Goal: Information Seeking & Learning: Learn about a topic

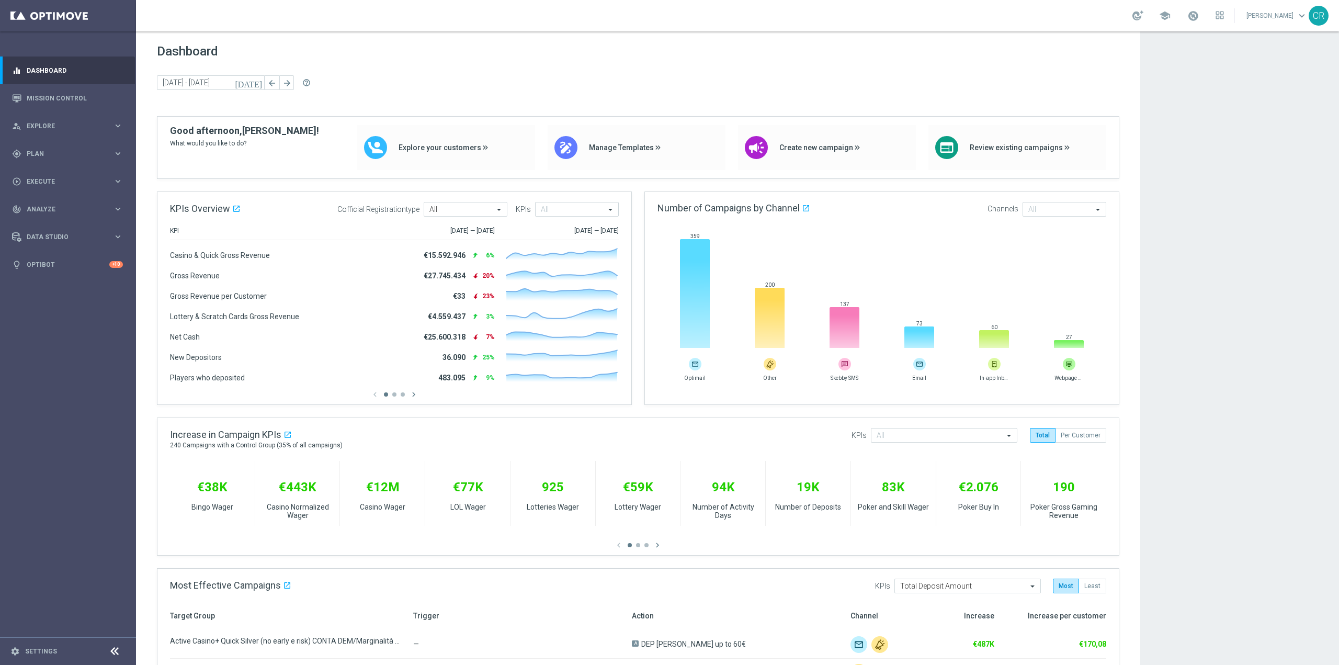
scroll to position [1840, 0]
click at [50, 99] on link "Mission Control" at bounding box center [75, 98] width 96 height 28
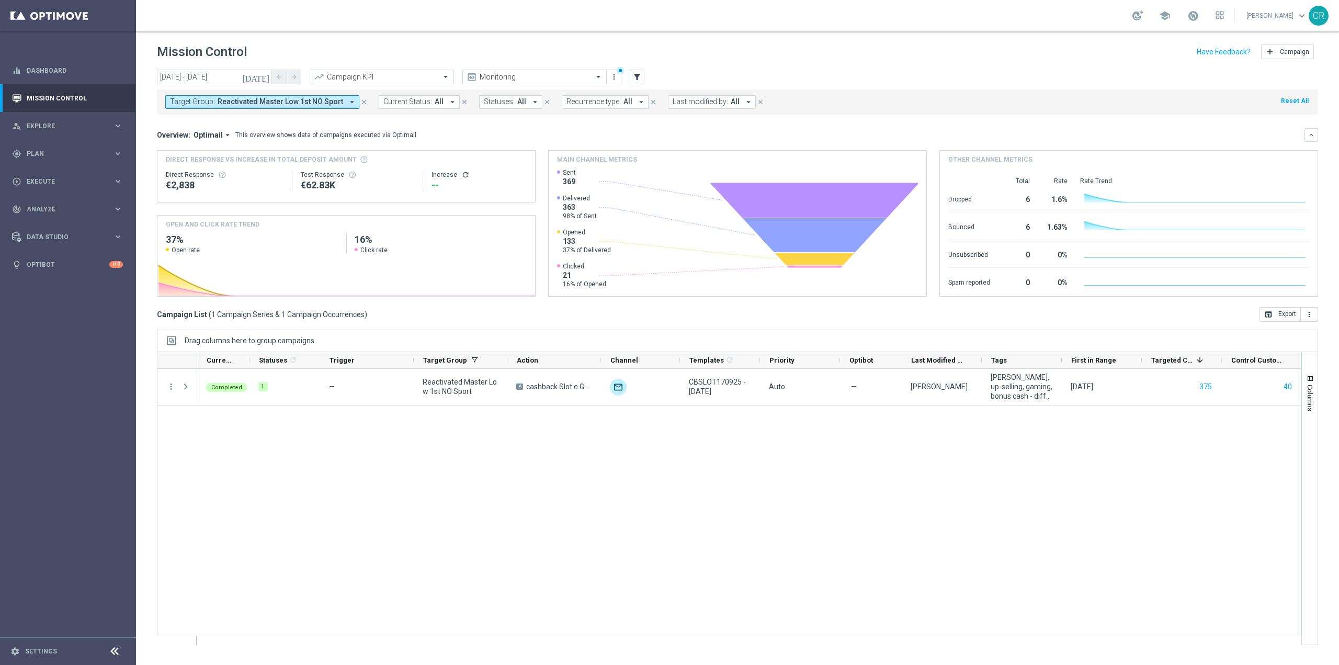
click at [271, 74] on button "[DATE]" at bounding box center [256, 78] width 31 height 16
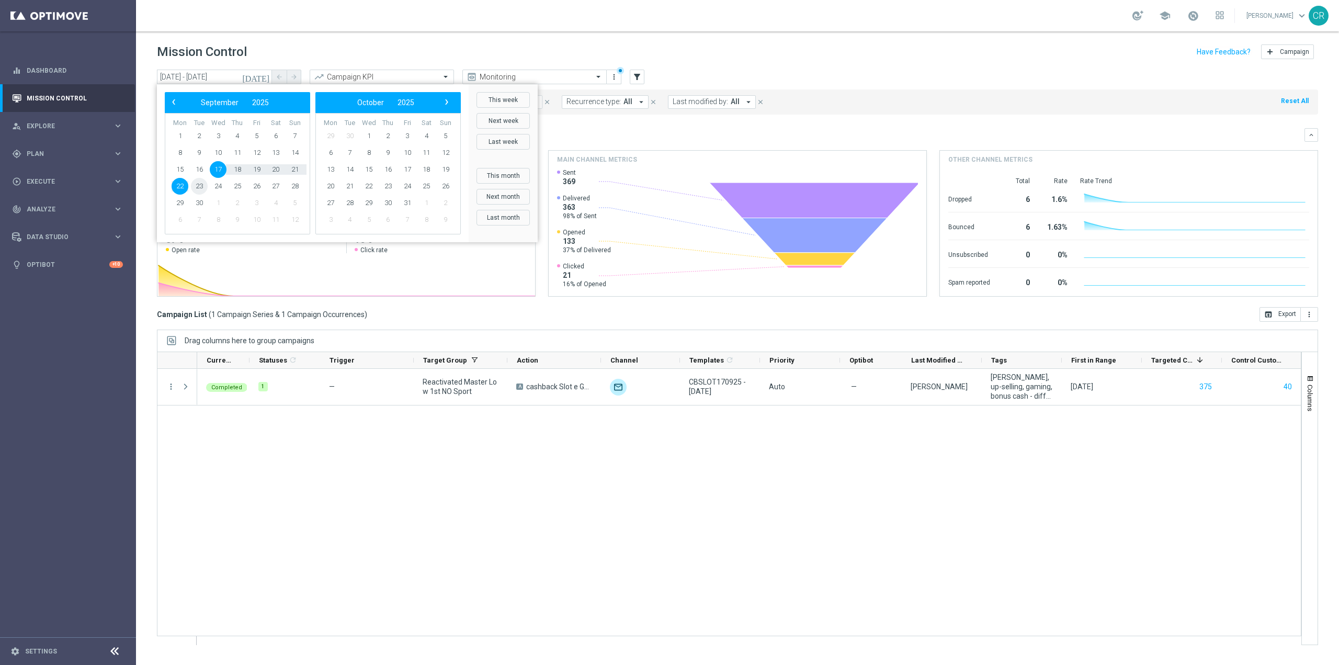
click at [202, 186] on span "23" at bounding box center [199, 186] width 17 height 17
click at [294, 190] on span "28" at bounding box center [295, 186] width 17 height 17
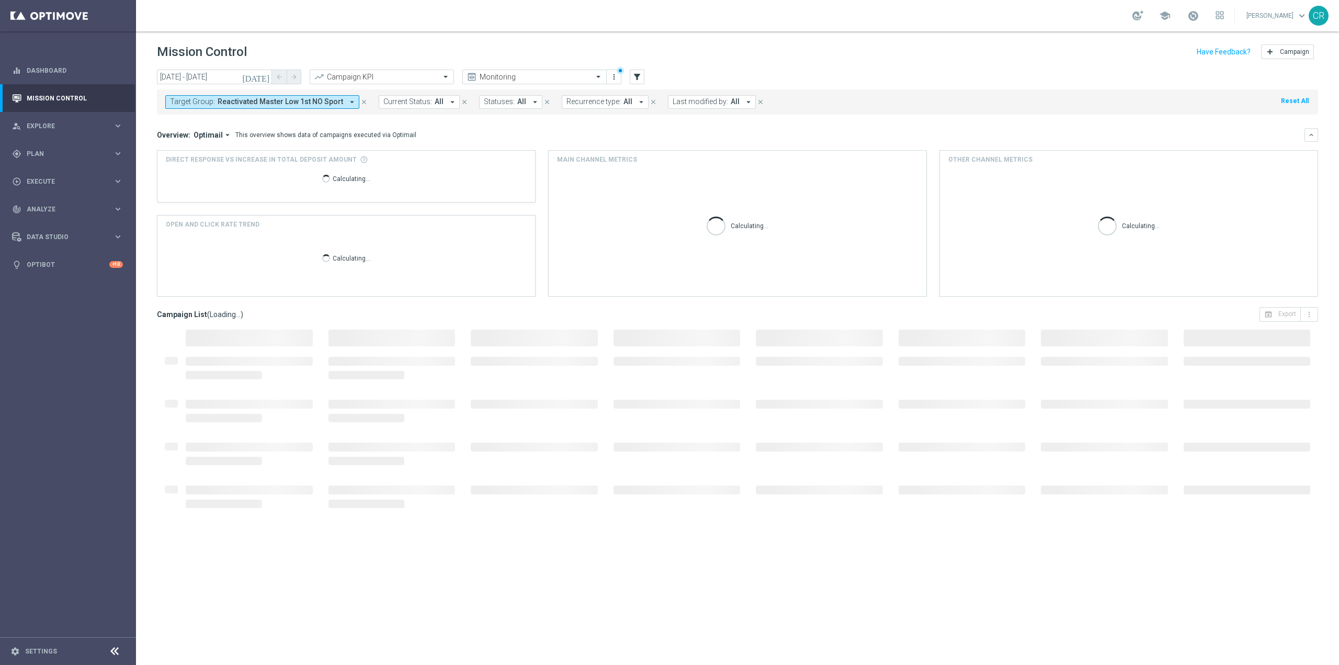
type input "23 Sep 2025 - 28 Sep 2025"
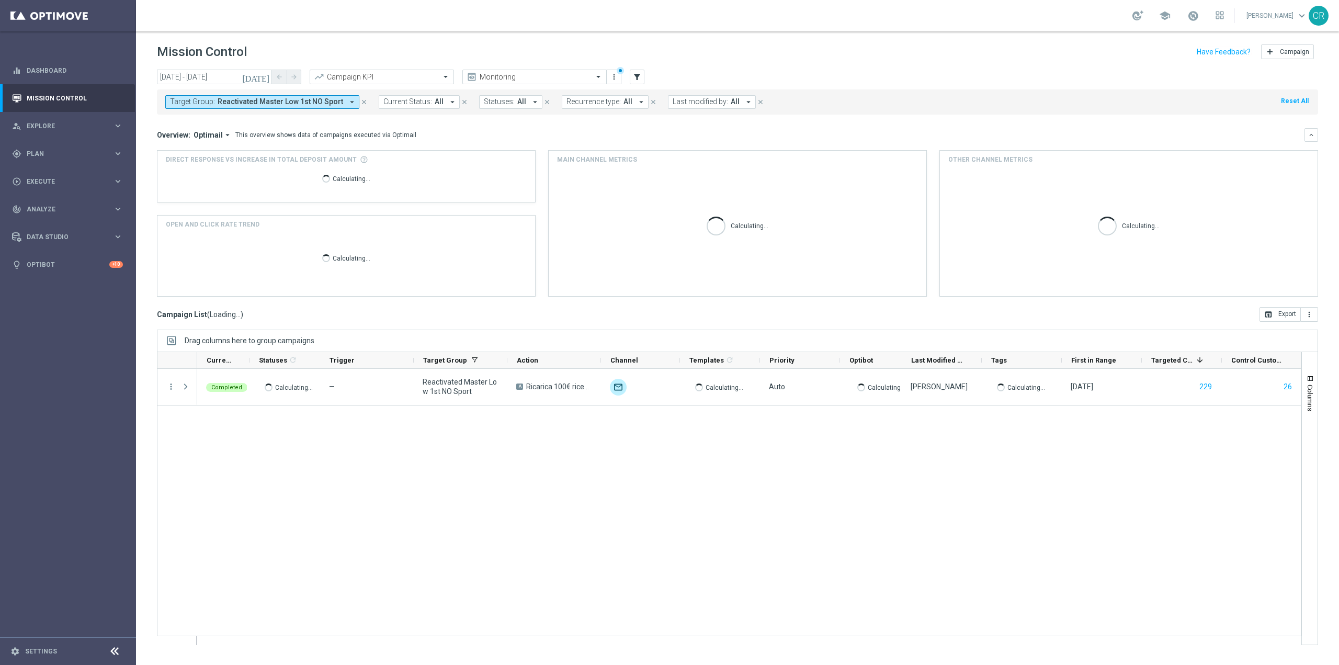
click at [273, 100] on span "Reactivated Master Low 1st NO Sport" at bounding box center [281, 101] width 126 height 9
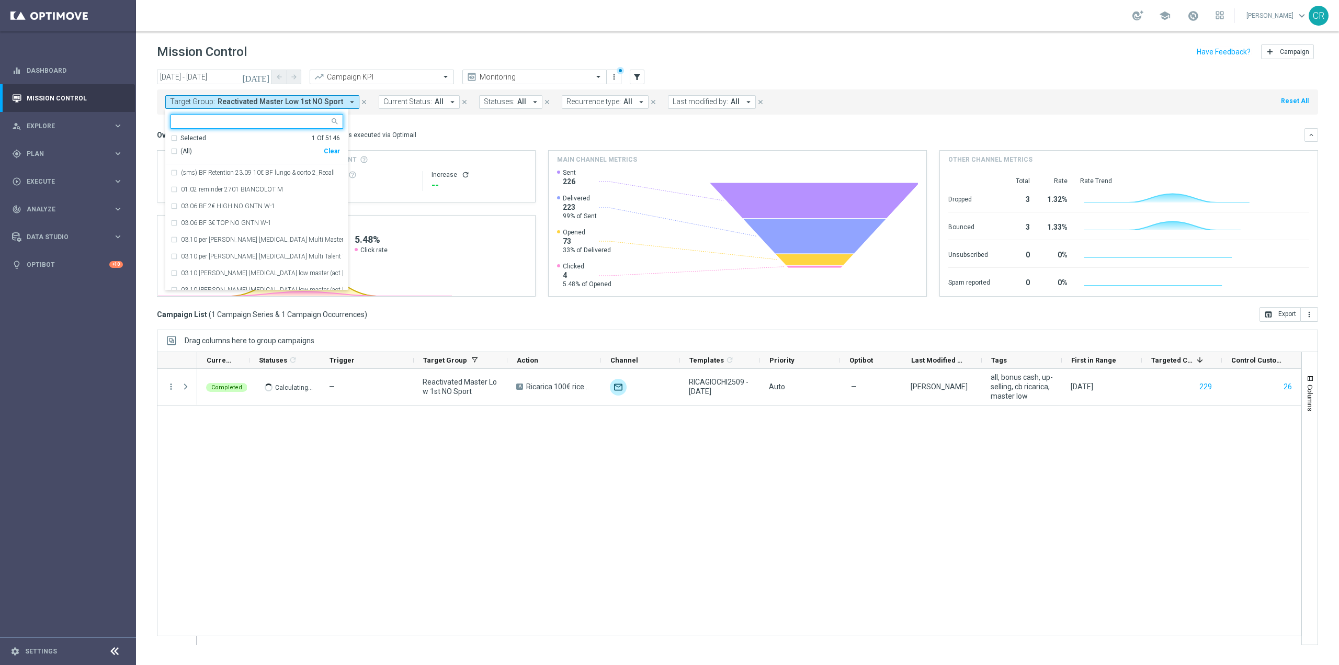
click at [0, 0] on div "Clear" at bounding box center [0, 0] width 0 height 0
click at [255, 116] on div at bounding box center [250, 121] width 158 height 13
paste input "Churn 0-12M Talent ggr nb > 100 1st Casino lftime"
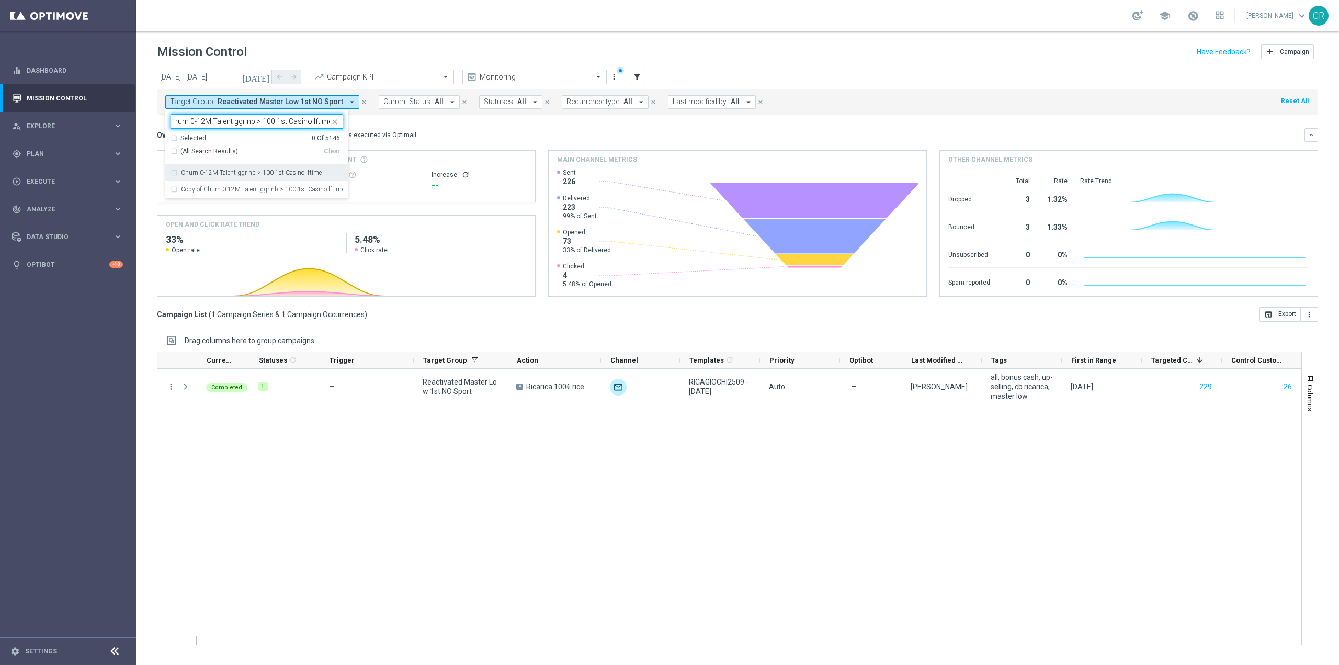
click at [334, 169] on div "Churn 0-12M Talent ggr nb > 100 1st Casino lftime" at bounding box center [262, 172] width 162 height 6
type input "Churn 0-12M Talent ggr nb > 100 1st Casino lftime"
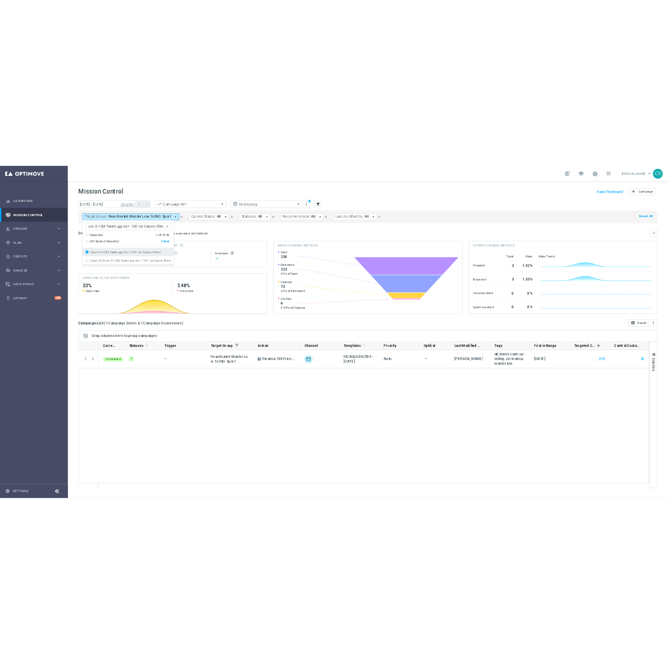
scroll to position [0, 0]
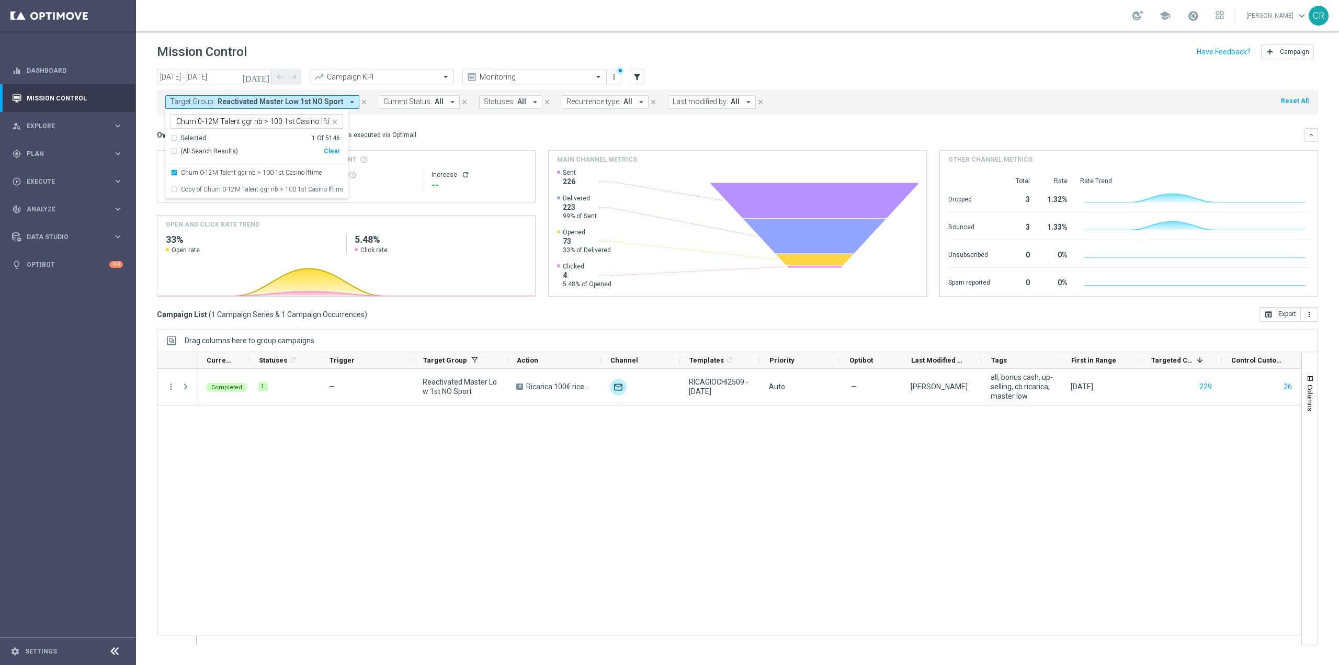
click at [450, 126] on mini-dashboard "Overview: Optimail arrow_drop_down This overview shows data of campaigns execut…" at bounding box center [737, 211] width 1161 height 192
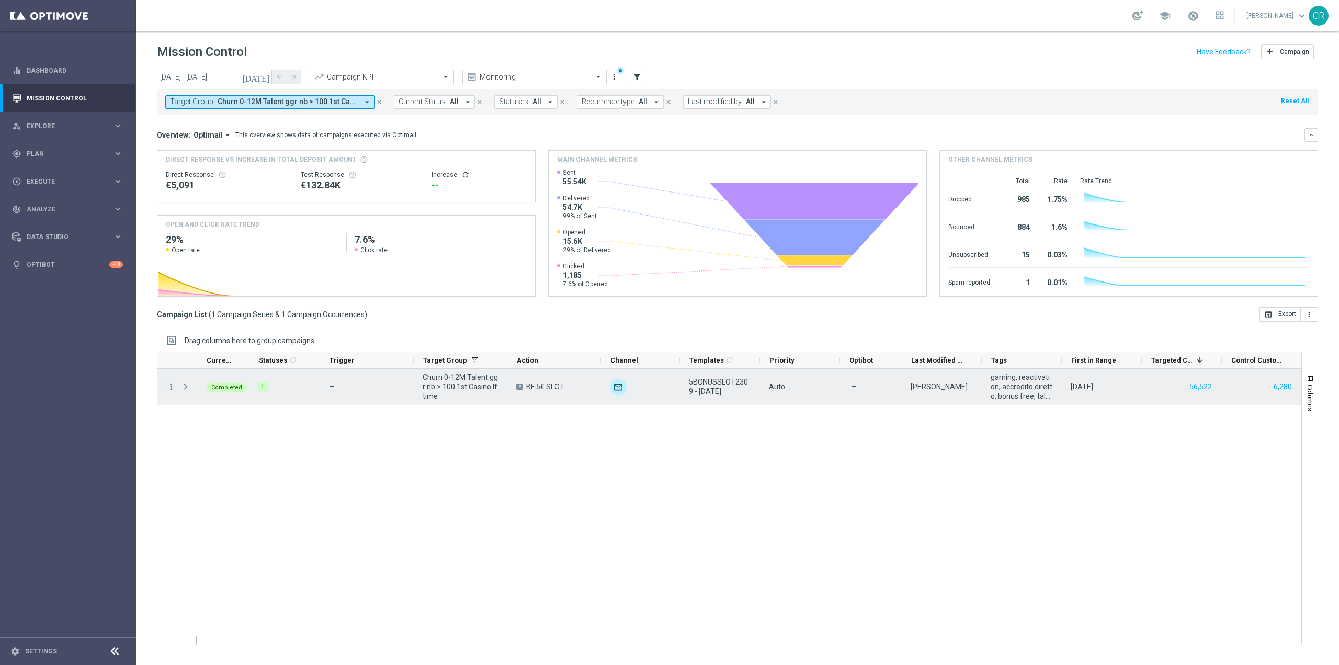
click at [169, 387] on icon "more_vert" at bounding box center [170, 386] width 9 height 9
click at [218, 451] on span "Go to Campaign Analysis" at bounding box center [228, 451] width 75 height 7
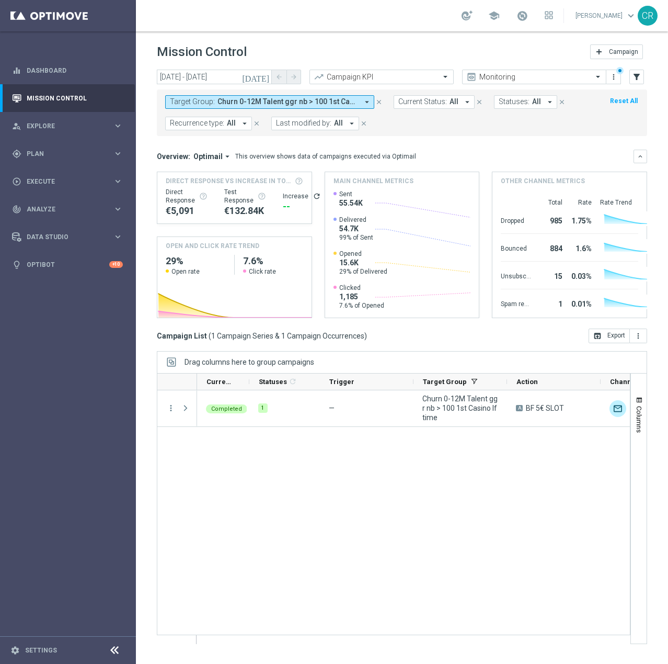
scroll to position [1841, 0]
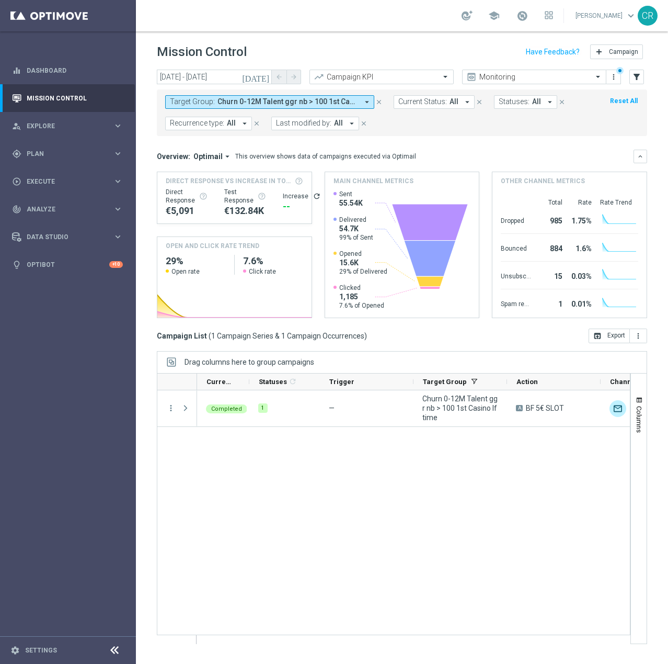
click at [325, 95] on button "Target Group: Churn 0-12M Talent ggr nb > 100 1st Casino lftime arrow_drop_down" at bounding box center [269, 102] width 209 height 14
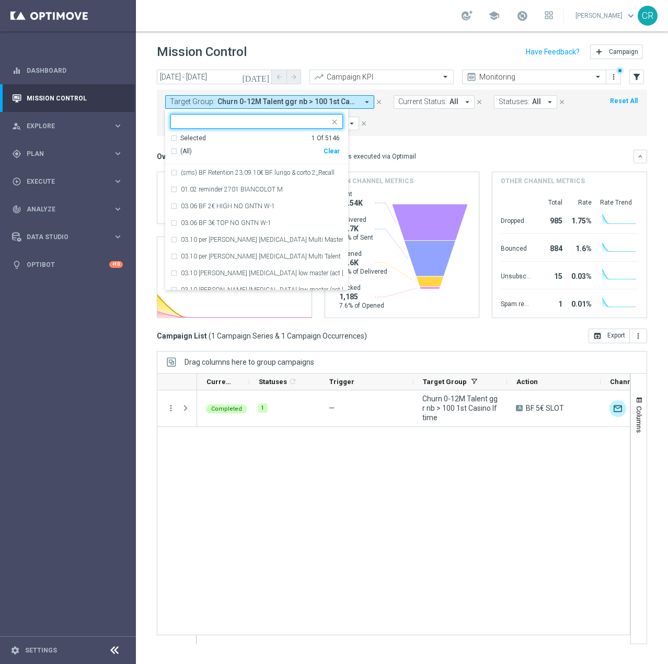
click at [0, 0] on div "Clear" at bounding box center [0, 0] width 0 height 0
click at [274, 122] on input "text" at bounding box center [252, 121] width 153 height 9
paste input "Churn 0-12M Talent ggr nb tra 20 e 99 1st Casino lftime"
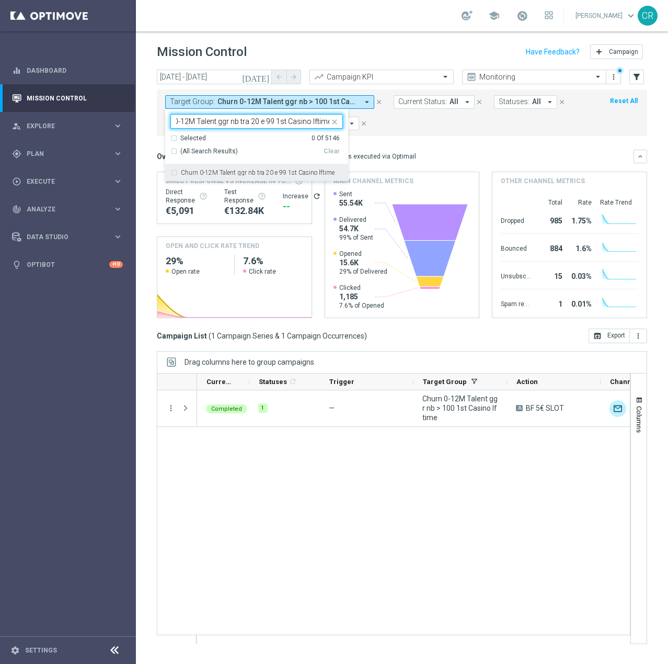
click at [274, 166] on div "Churn 0-12M Talent ggr nb tra 20 e 99 1st Casino lftime" at bounding box center [256, 172] width 173 height 17
type input "Churn 0-12M Talent ggr nb tra 20 e 99 1st Casino lftime"
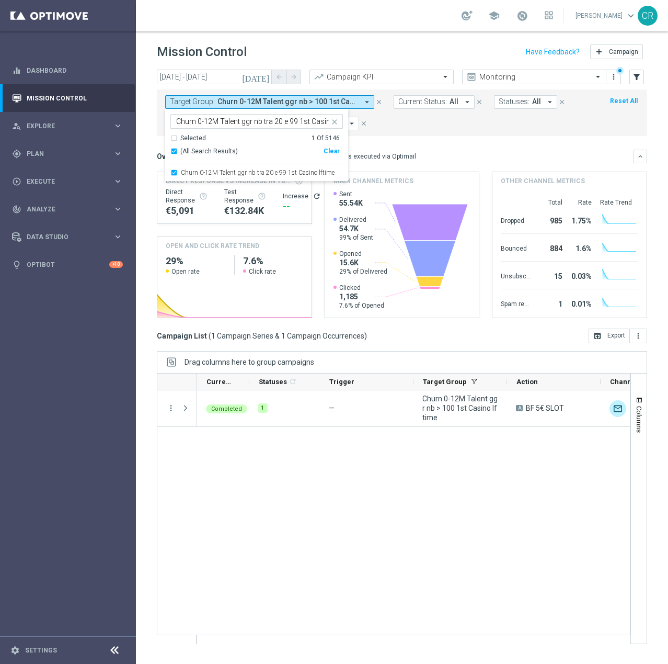
click at [451, 139] on mini-dashboard "Overview: Optimail arrow_drop_down This overview shows data of campaigns execut…" at bounding box center [402, 232] width 491 height 192
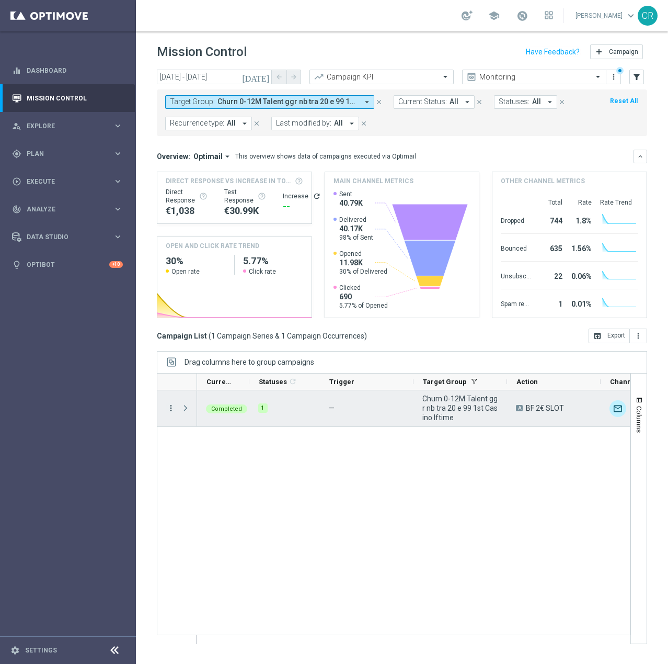
click at [171, 404] on icon "more_vert" at bounding box center [170, 407] width 9 height 9
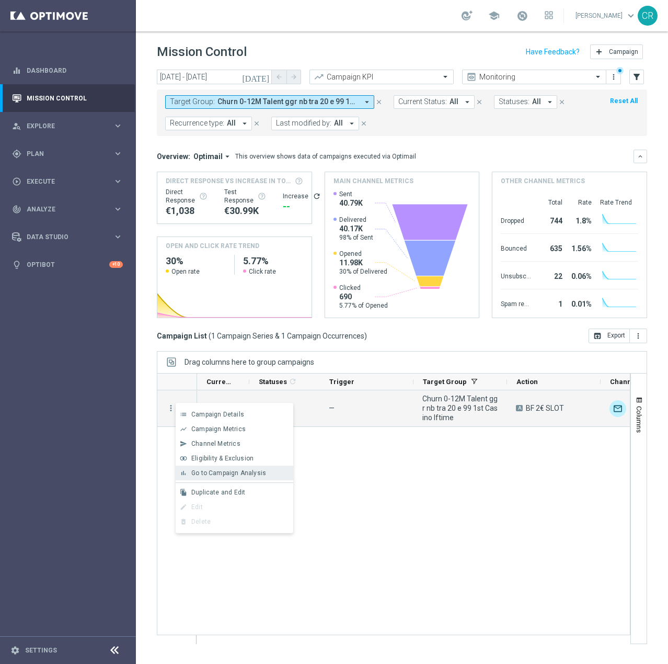
click at [233, 469] on span "Go to Campaign Analysis" at bounding box center [228, 472] width 75 height 7
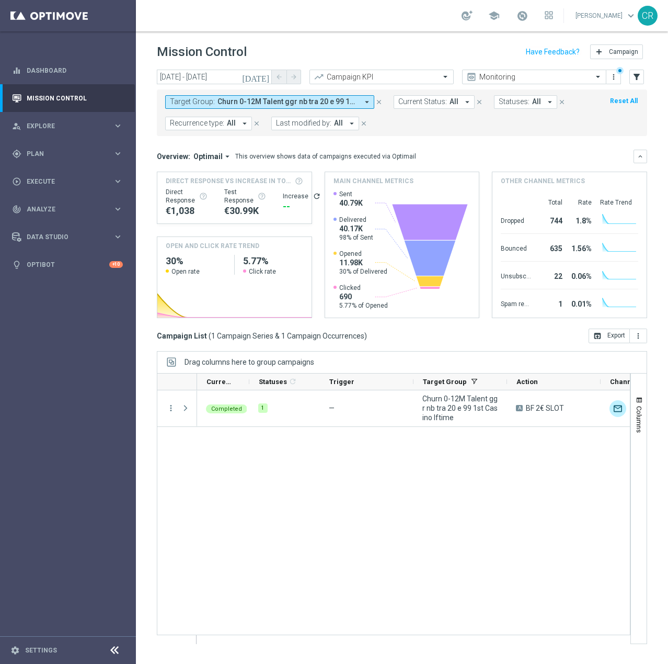
click at [241, 101] on span "Churn 0-12M Talent ggr nb tra 20 e 99 1st Casino lftime" at bounding box center [288, 101] width 141 height 9
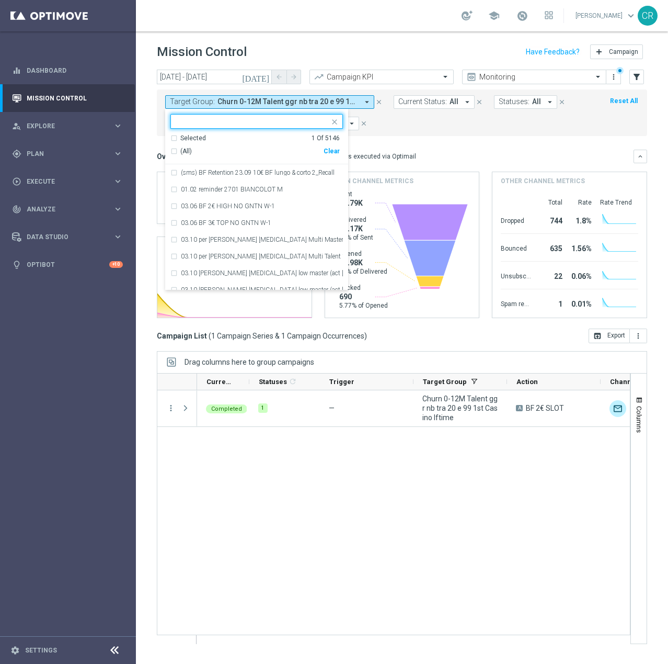
click at [0, 0] on div "Clear" at bounding box center [0, 0] width 0 height 0
click at [255, 123] on input "text" at bounding box center [252, 121] width 153 height 9
paste input "Churn 0-12M Talent ggr nb > 100 1st Casino NO NL lftime"
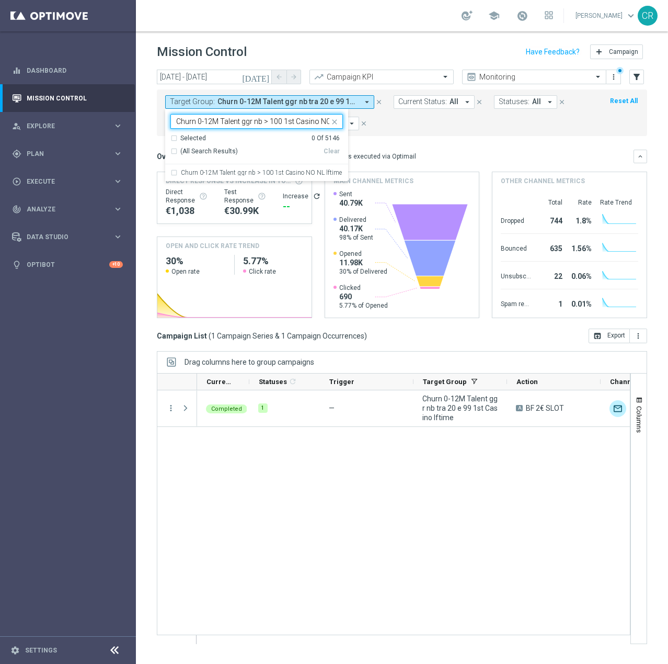
scroll to position [0, 30]
click at [255, 174] on label "Churn 0-12M Talent ggr nb > 100 1st Casino NO NL lftime" at bounding box center [261, 172] width 161 height 6
type input "Churn 0-12M Talent ggr nb > 100 1st Casino NO NL lftime"
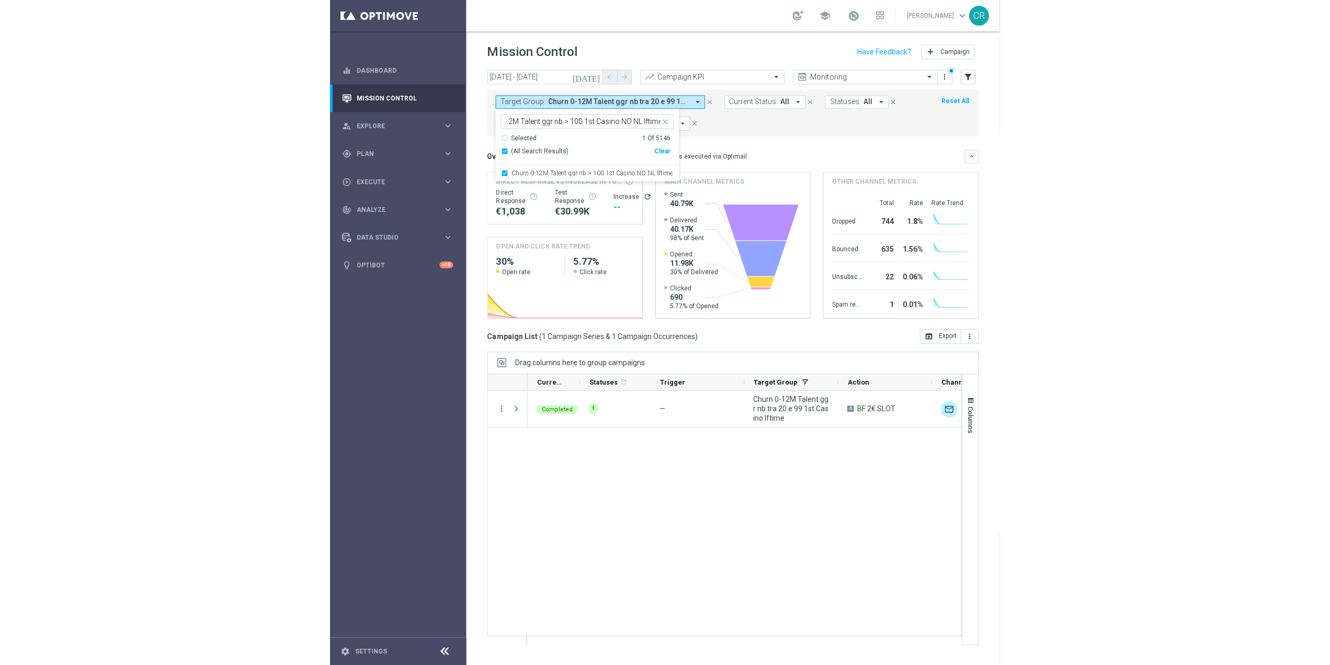
scroll to position [0, 0]
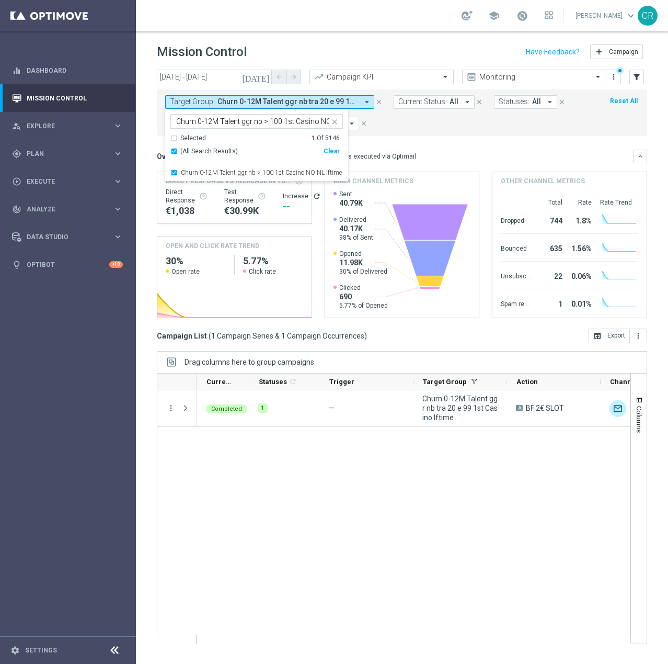
click at [457, 144] on mini-dashboard "Overview: Optimail arrow_drop_down This overview shows data of campaigns execut…" at bounding box center [402, 232] width 491 height 192
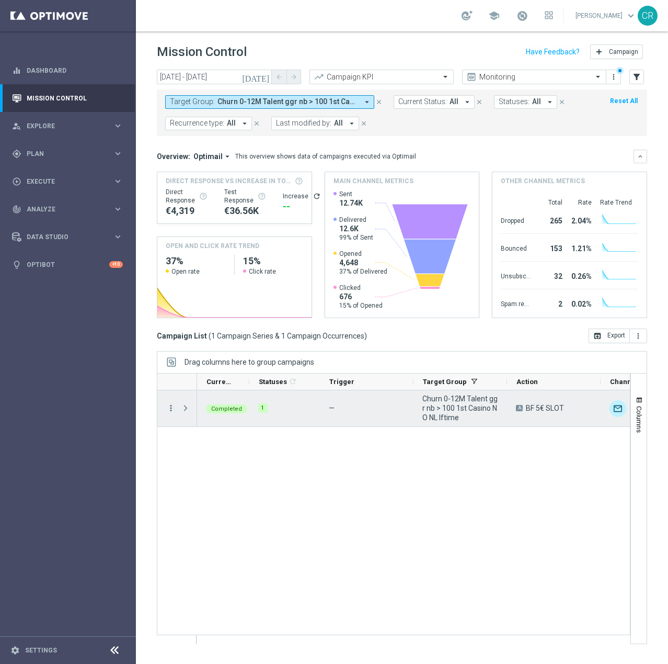
click at [170, 405] on icon "more_vert" at bounding box center [170, 407] width 9 height 9
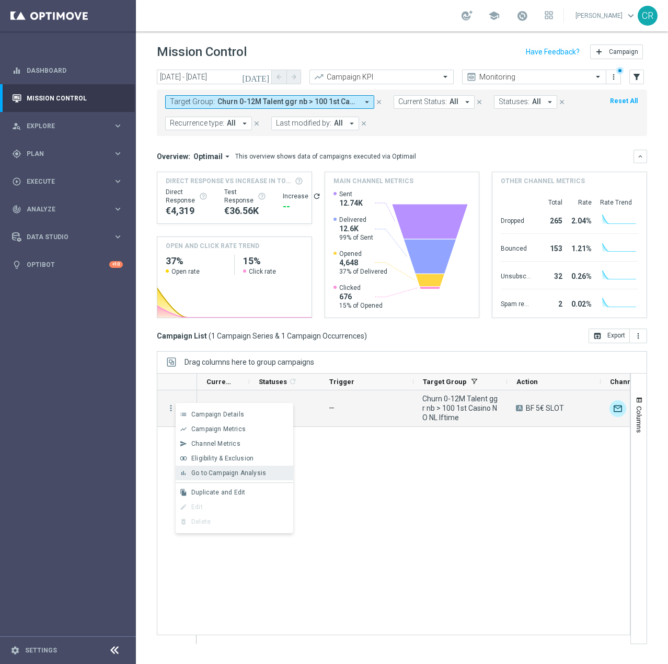
click at [191, 473] on span "Go to Campaign Analysis" at bounding box center [228, 472] width 75 height 7
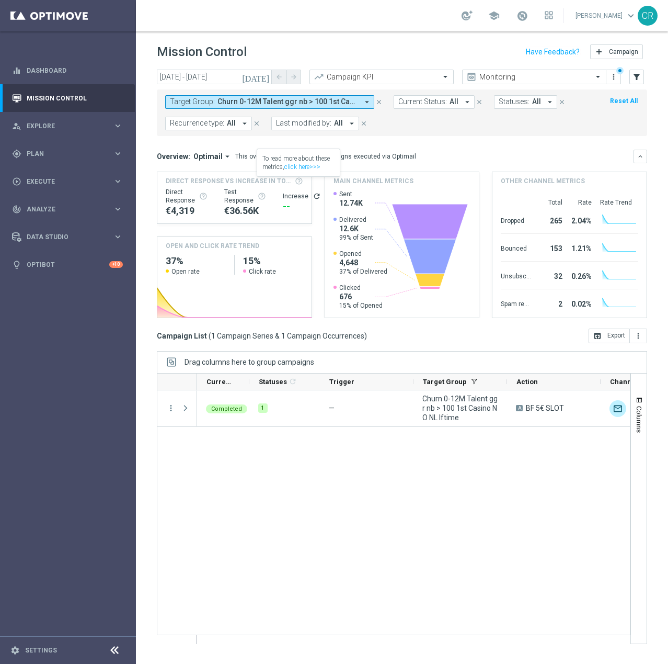
click at [264, 76] on icon "[DATE]" at bounding box center [256, 76] width 28 height 9
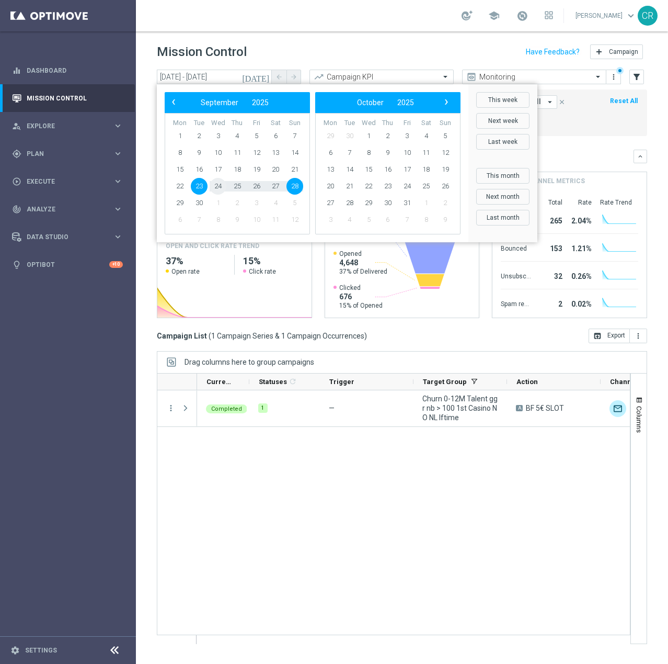
click at [220, 184] on span "24" at bounding box center [218, 186] width 17 height 17
click at [196, 204] on span "30" at bounding box center [199, 203] width 17 height 17
type input "24 Sep 2025 - 30 Sep 2025"
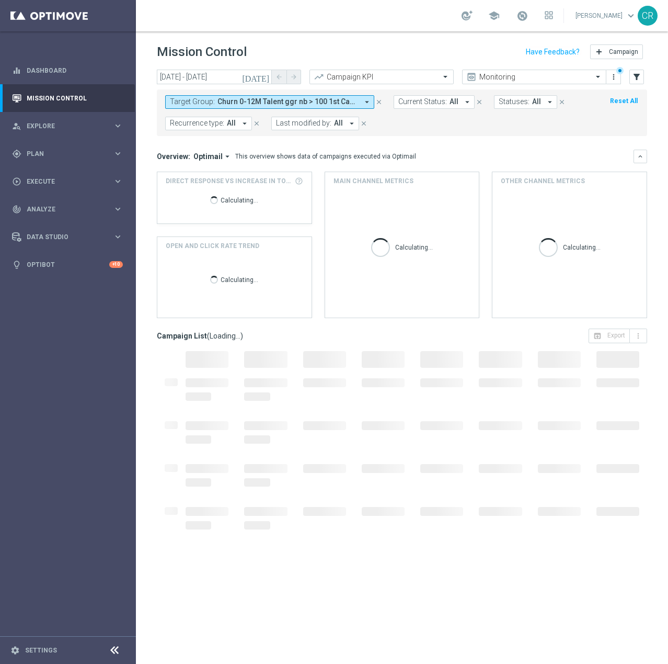
click at [283, 100] on span "Churn 0-12M Talent ggr nb > 100 1st Casino NO NL lftime" at bounding box center [288, 101] width 141 height 9
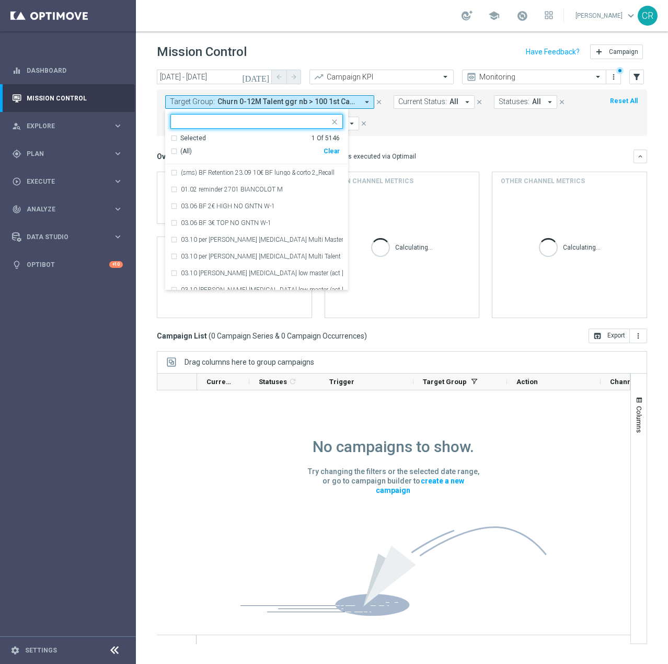
click at [0, 0] on div "Clear" at bounding box center [0, 0] width 0 height 0
click at [286, 122] on input "text" at bounding box center [252, 121] width 153 height 9
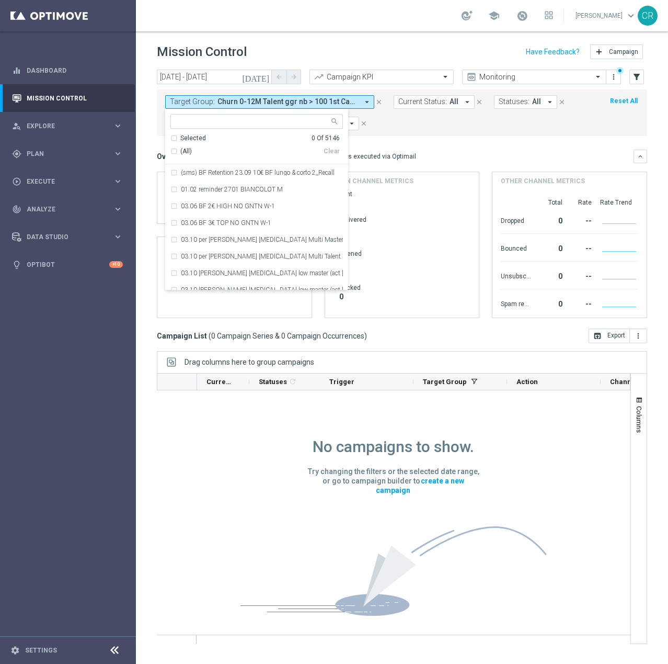
click at [306, 117] on input "text" at bounding box center [252, 121] width 153 height 9
paste input "Multi Talent ggr nb lm > 0 1st NO Sport lm saldo"
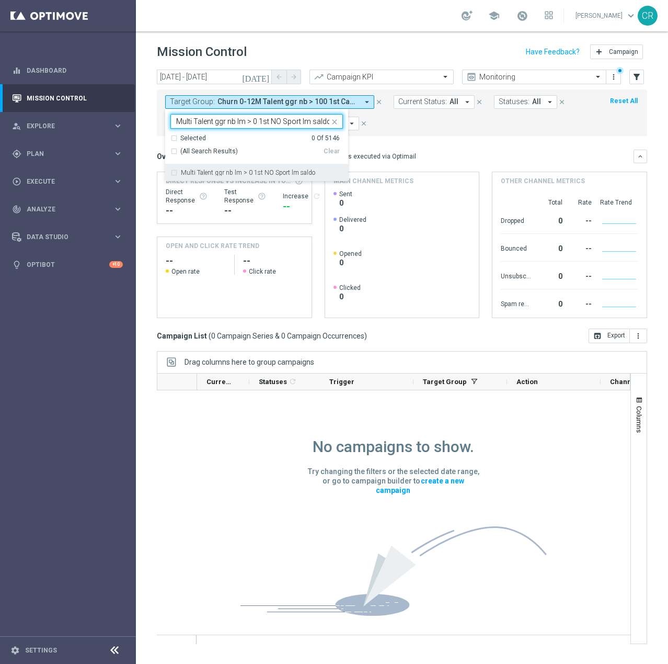
click at [291, 179] on div "Multi Talent ggr nb lm > 0 1st NO Sport lm saldo" at bounding box center [256, 172] width 173 height 17
type input "Multi Talent ggr nb lm > 0 1st NO Sport lm saldo"
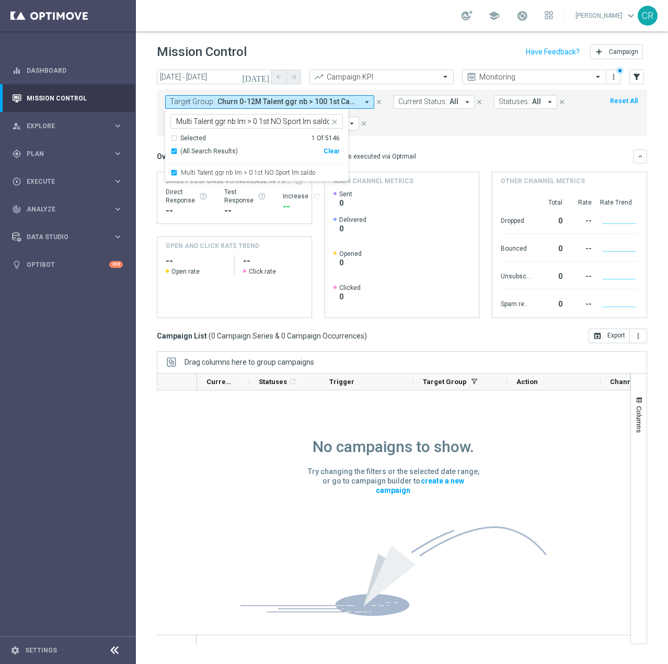
click at [448, 129] on form "Target Group: Churn 0-12M Talent ggr nb > 100 1st Casino NO NL lftime arrow_dro…" at bounding box center [378, 112] width 427 height 35
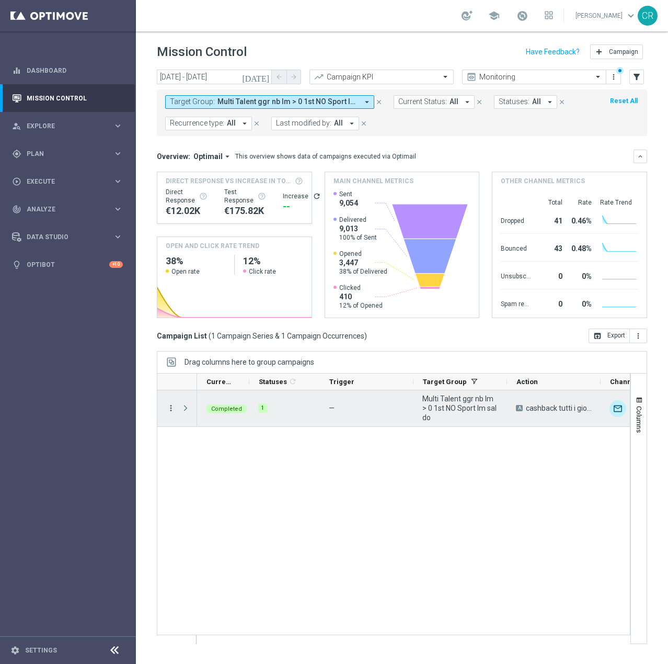
click at [169, 405] on icon "more_vert" at bounding box center [170, 407] width 9 height 9
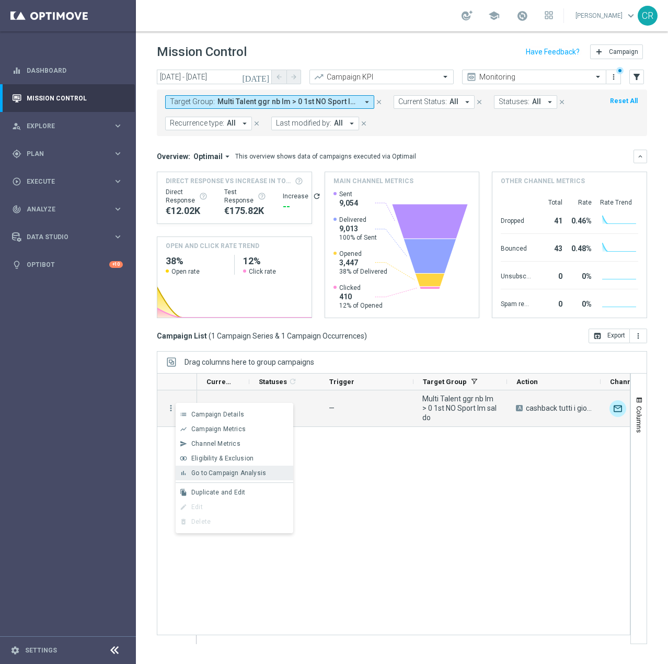
click at [196, 476] on span "Go to Campaign Analysis" at bounding box center [228, 472] width 75 height 7
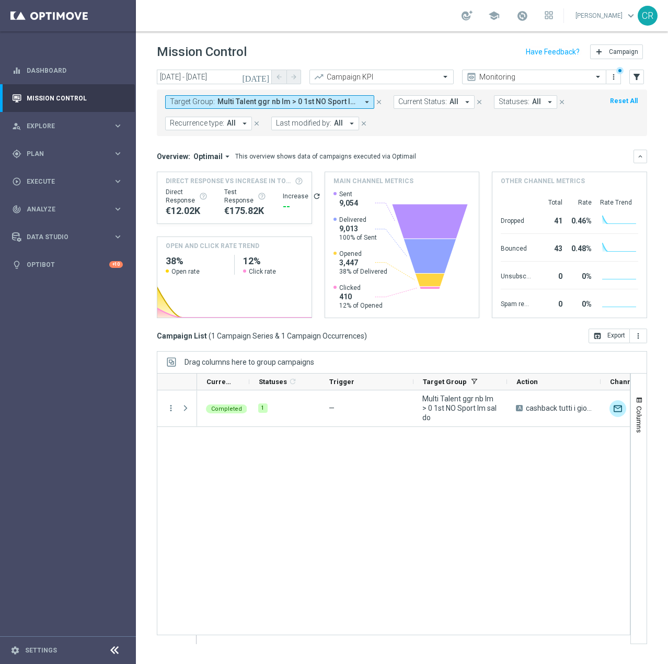
click at [342, 104] on span "Multi Talent ggr nb lm > 0 1st NO Sport lm saldo" at bounding box center [288, 101] width 141 height 9
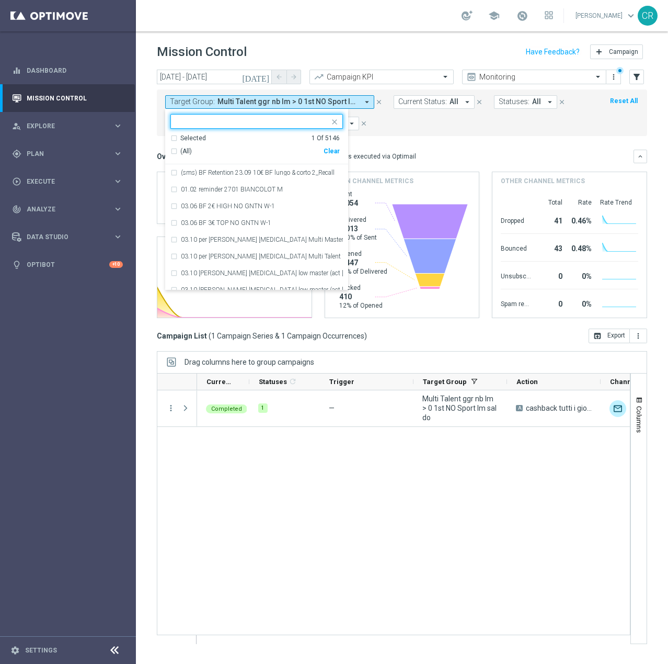
click at [0, 0] on div "Clear" at bounding box center [0, 0] width 0 height 0
click at [246, 122] on input "text" at bounding box center [252, 121] width 153 height 9
paste input "Multi Talent ggr nb lm > 0 1st NO Sport lm saldo"
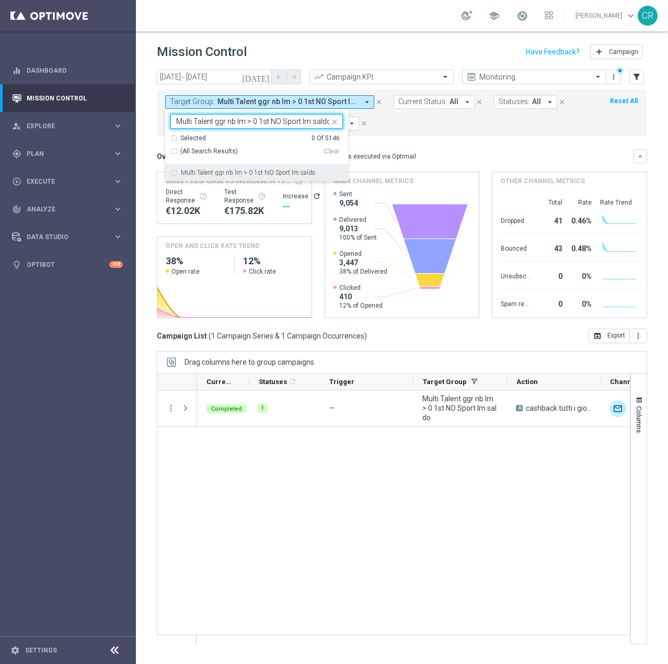
click at [246, 169] on div "Multi Talent ggr nb lm > 0 1st NO Sport lm saldo" at bounding box center [256, 172] width 173 height 17
type input "Multi Talent ggr nb lm > 0 1st NO Sport lm saldo"
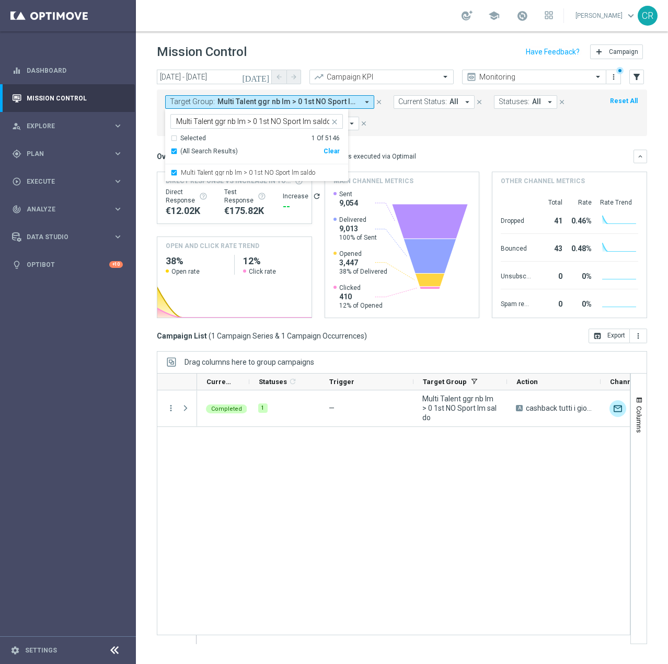
click at [400, 132] on div "Target Group: Multi Talent ggr nb lm > 0 1st NO Sport lm saldo arrow_drop_down …" at bounding box center [402, 112] width 491 height 47
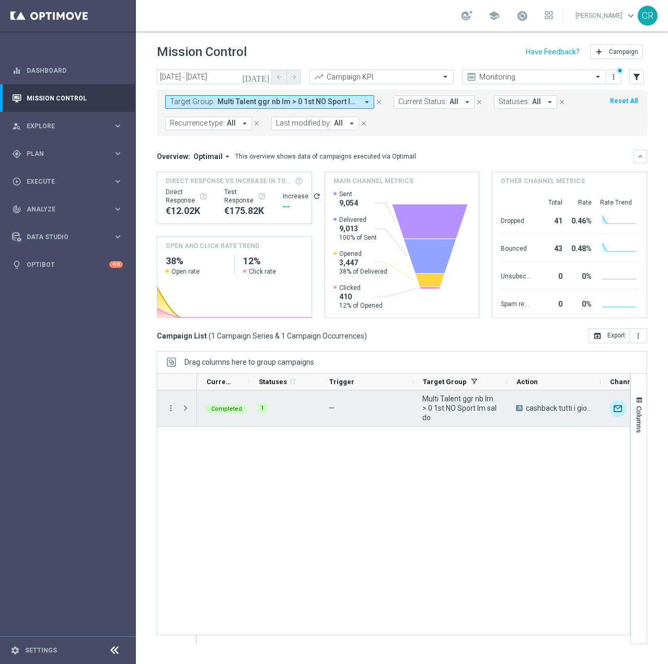
click at [166, 408] on div "more_vert" at bounding box center [166, 408] width 19 height 36
click at [166, 408] on icon "more_vert" at bounding box center [170, 407] width 9 height 9
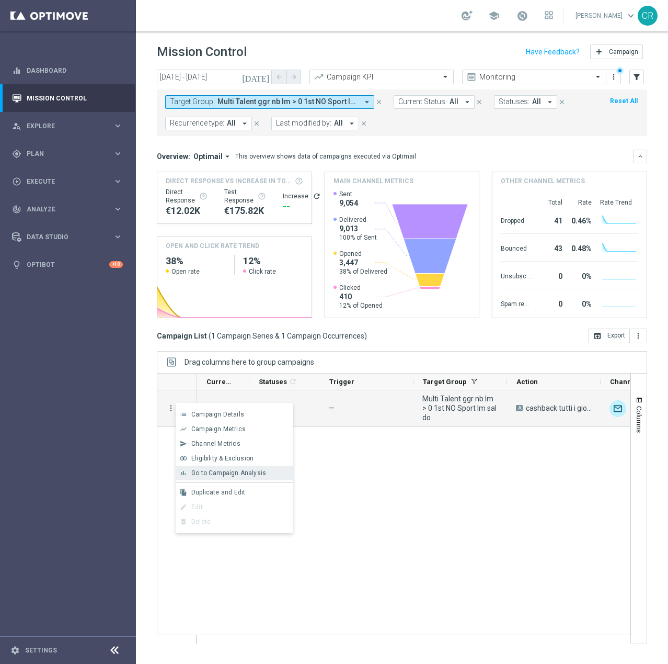
click at [190, 470] on div "bar_chart" at bounding box center [184, 472] width 16 height 7
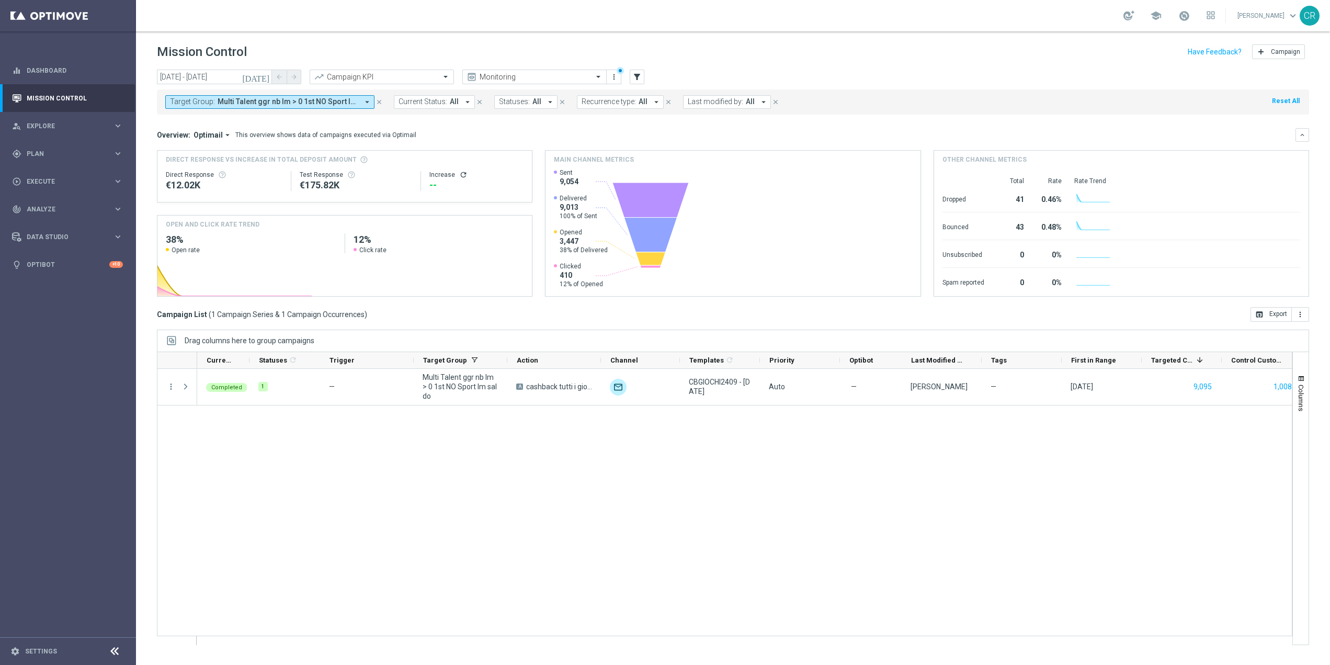
scroll to position [1840, 0]
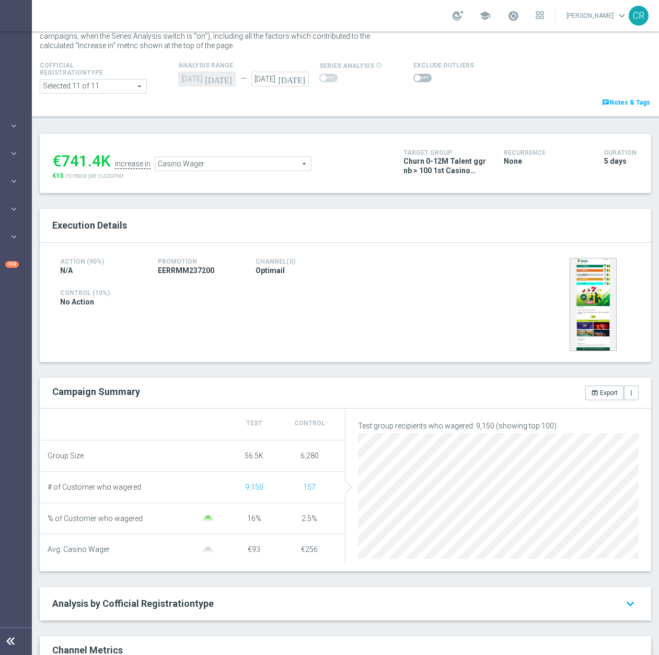
scroll to position [38, 0]
click at [290, 159] on span "Casino Wager" at bounding box center [233, 164] width 156 height 14
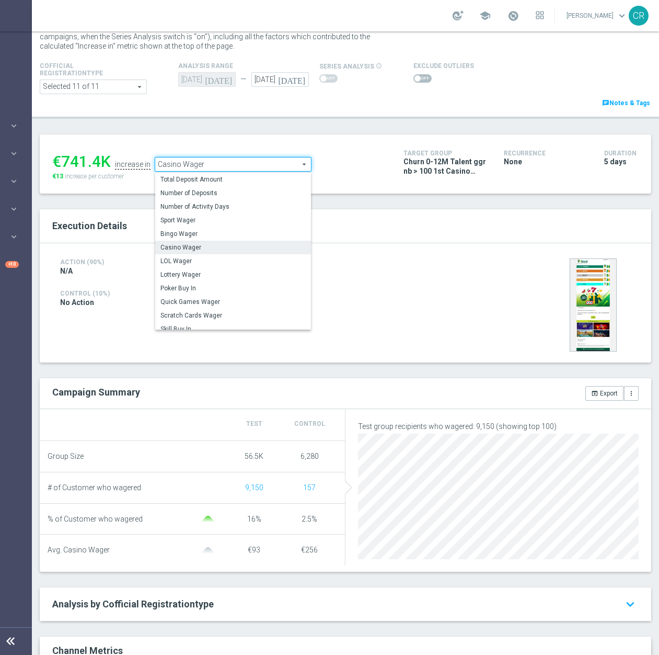
click at [290, 159] on span "Casino Wager" at bounding box center [233, 164] width 156 height 14
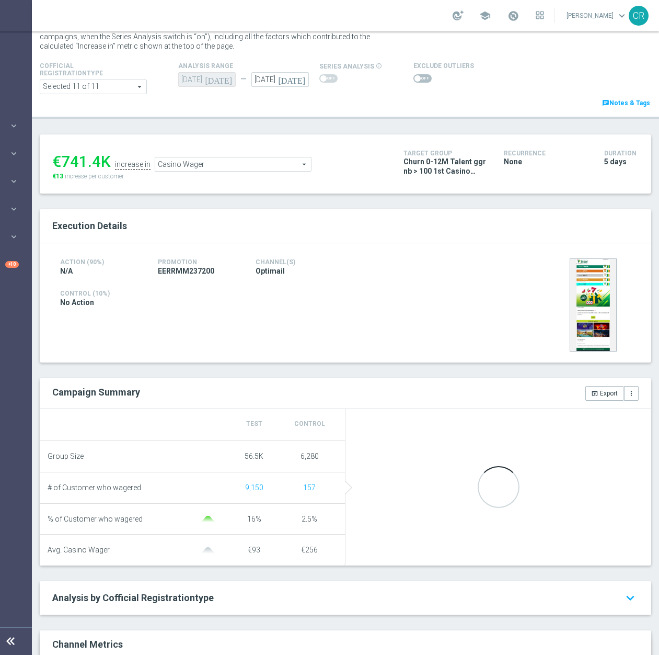
click at [275, 164] on span "Casino Wager" at bounding box center [233, 164] width 156 height 14
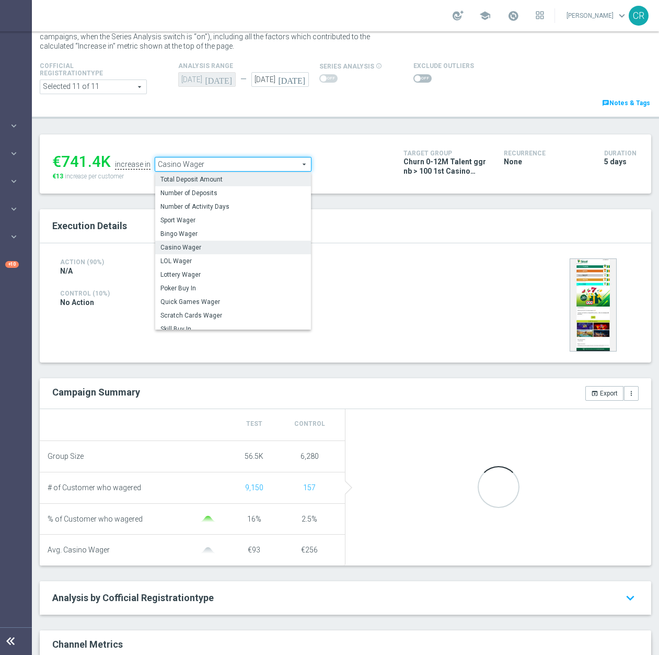
click at [255, 183] on span "Total Deposit Amount" at bounding box center [233, 179] width 145 height 8
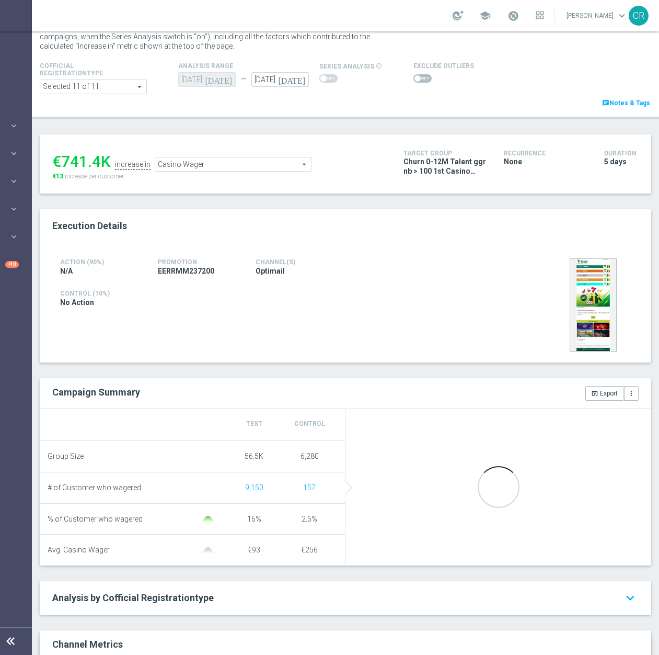
type input "Total Deposit Amount"
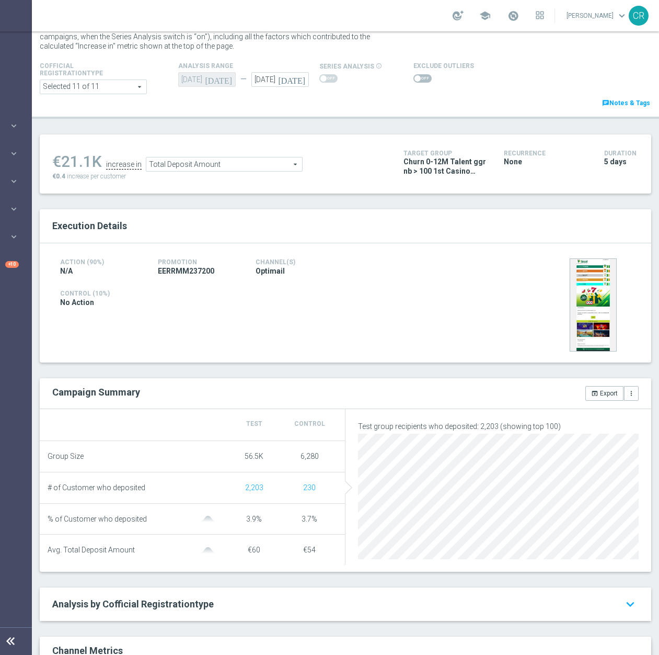
click at [419, 81] on span at bounding box center [423, 78] width 18 height 8
click at [419, 81] on input "checkbox" at bounding box center [423, 78] width 18 height 8
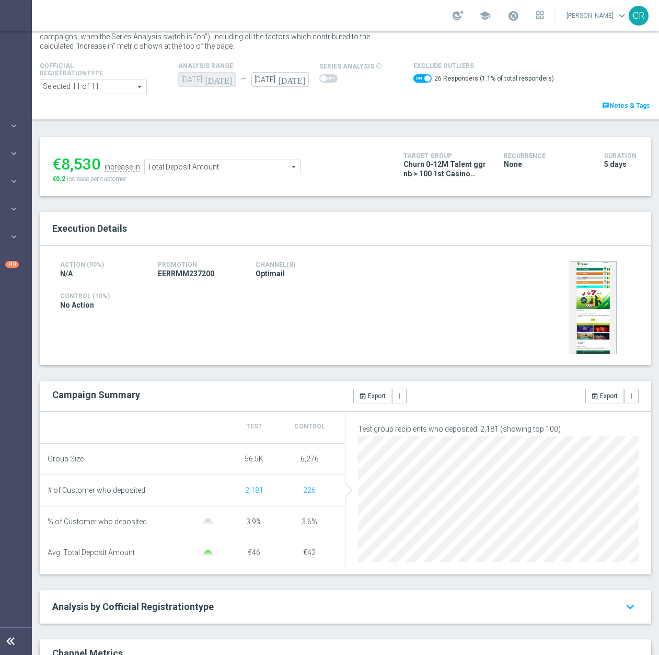
click at [267, 170] on span "Total Deposit Amount" at bounding box center [223, 167] width 156 height 14
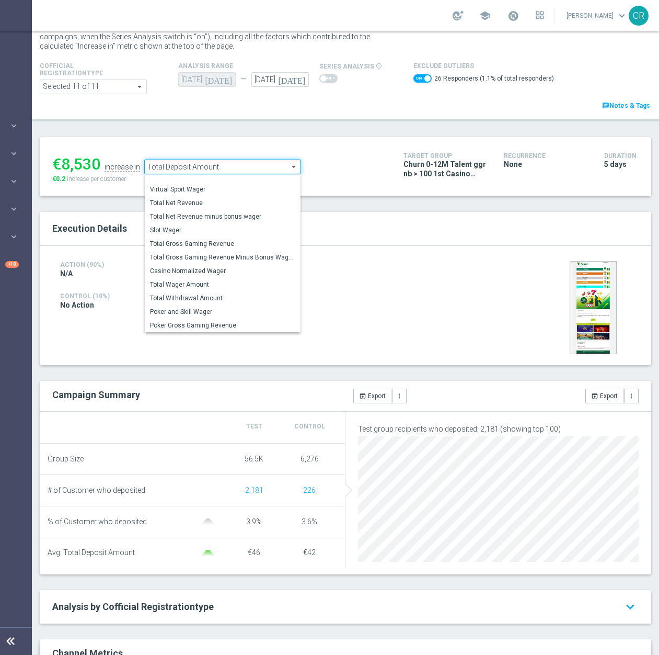
scroll to position [163, 0]
click at [244, 265] on label "Total Wager Amount" at bounding box center [223, 271] width 156 height 14
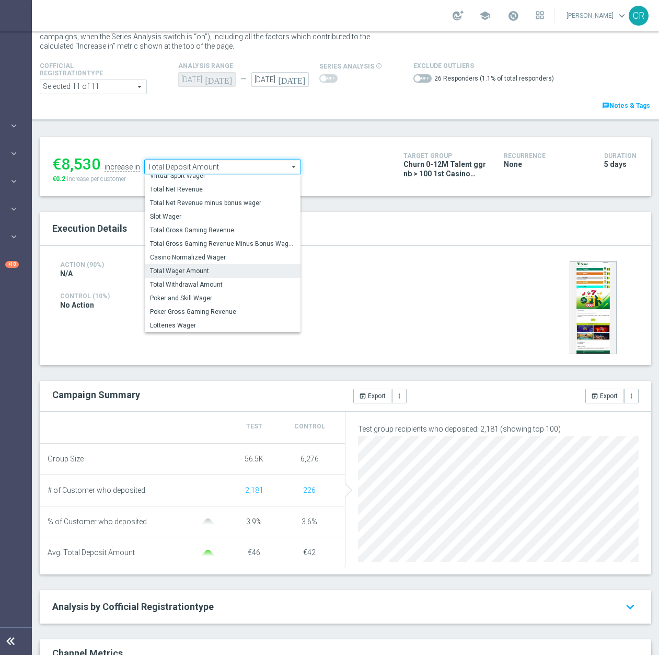
checkbox input "false"
type input "Total Wager Amount"
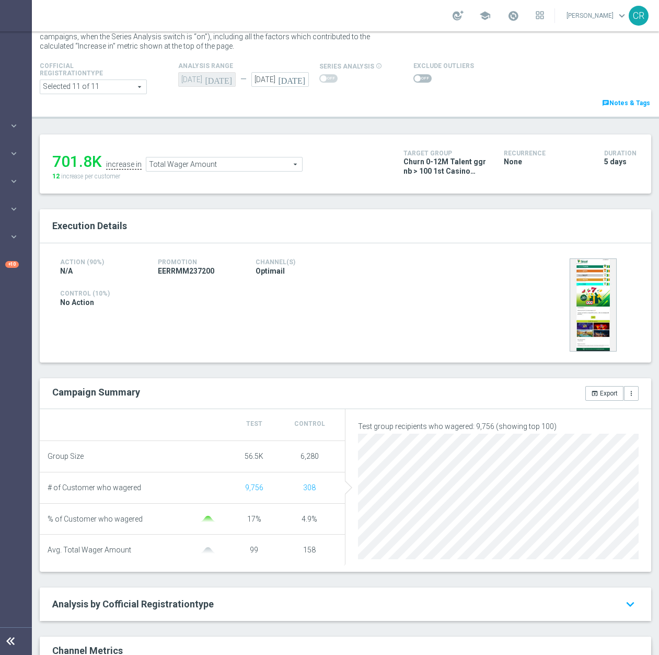
click at [253, 167] on span "Total Wager Amount" at bounding box center [224, 164] width 156 height 14
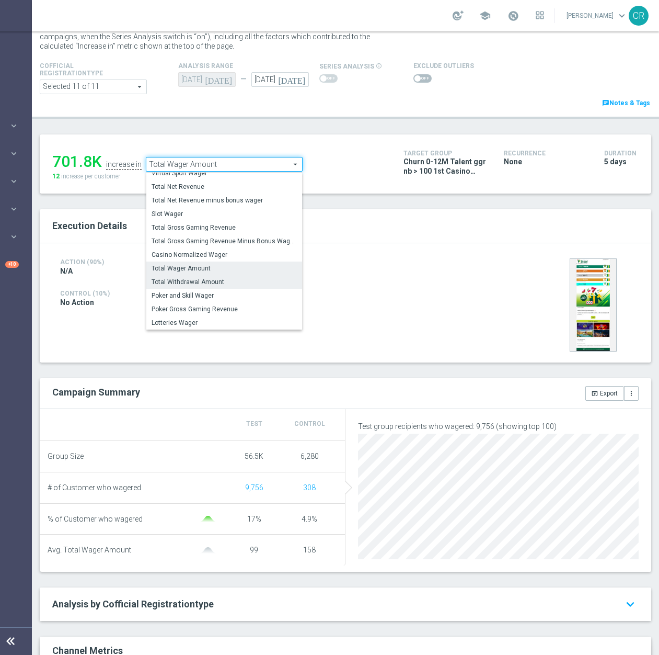
scroll to position [90, 0]
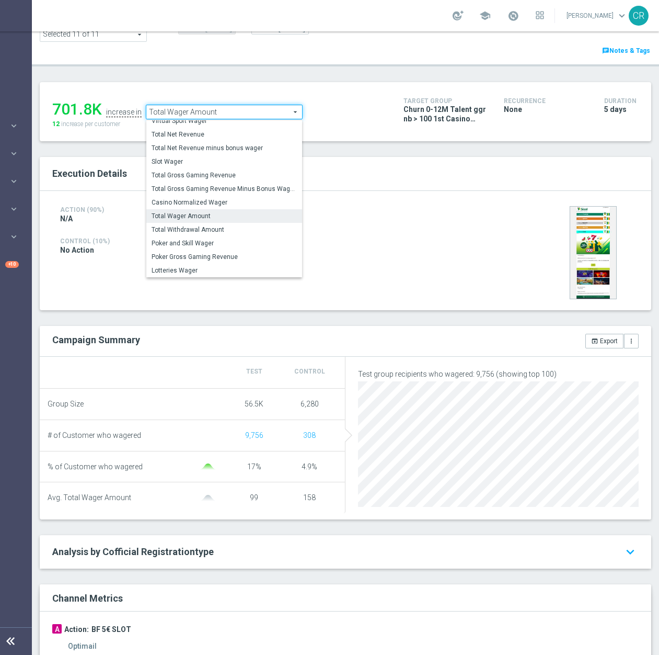
click at [464, 181] on div "Execution Details" at bounding box center [345, 174] width 602 height 18
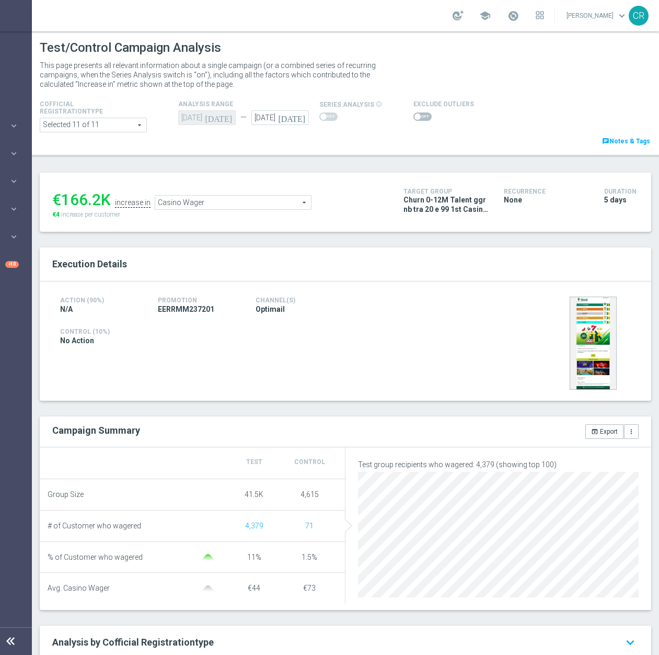
scroll to position [52, 0]
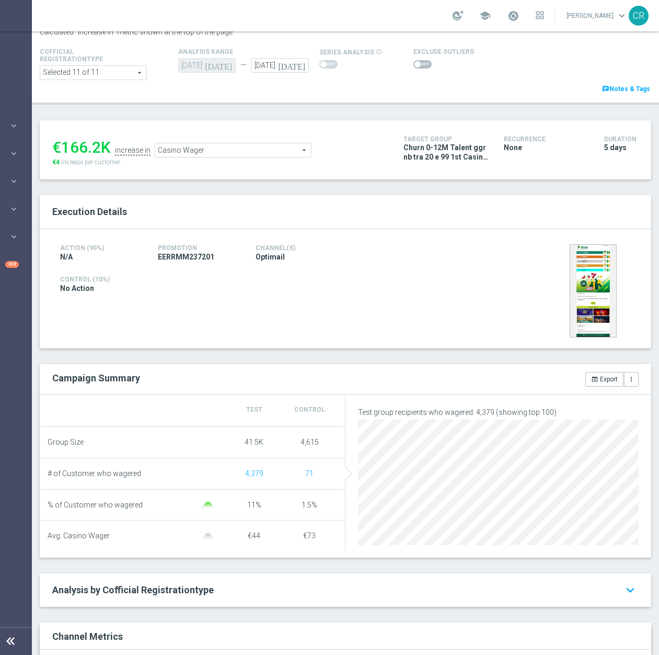
click at [242, 153] on span "Casino Wager" at bounding box center [233, 150] width 156 height 14
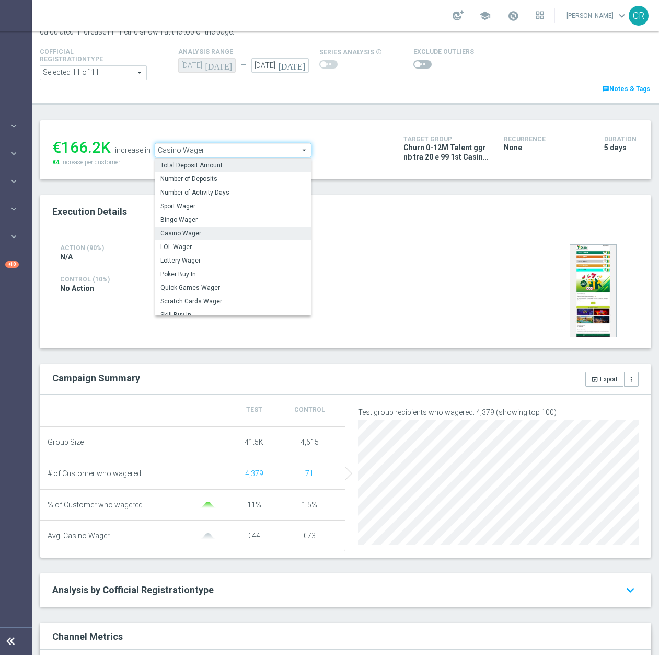
click at [242, 164] on span "Total Deposit Amount" at bounding box center [233, 165] width 145 height 8
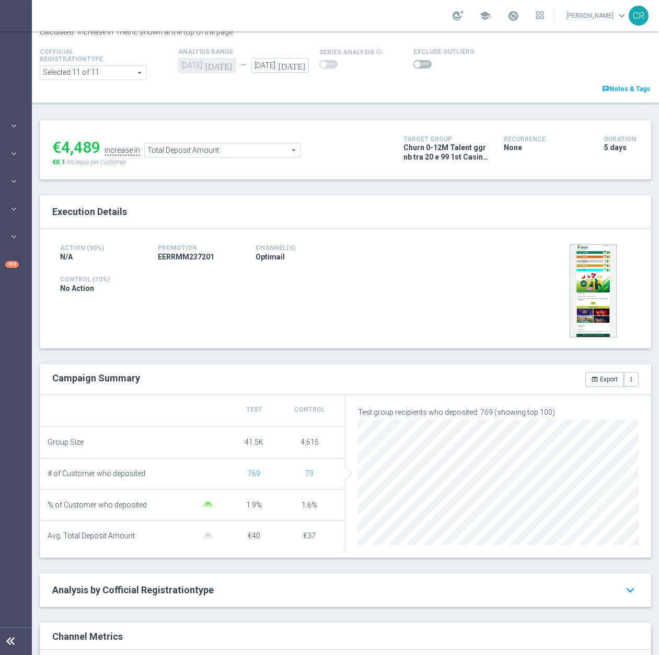
click at [245, 155] on span "Total Deposit Amount" at bounding box center [223, 150] width 156 height 14
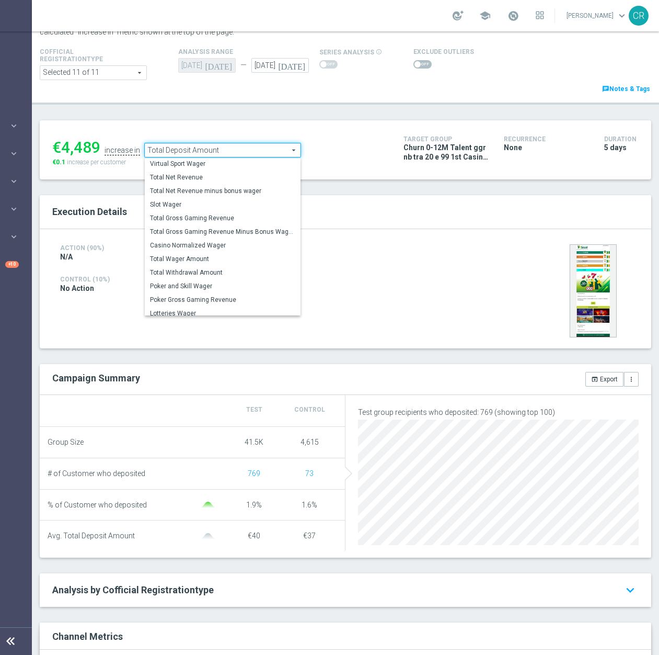
scroll to position [163, 0]
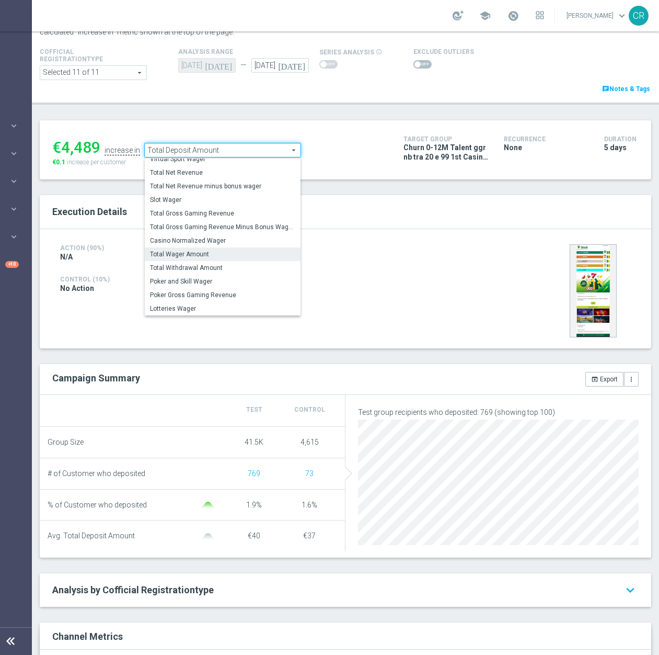
click at [232, 251] on span "Total Wager Amount" at bounding box center [222, 254] width 145 height 8
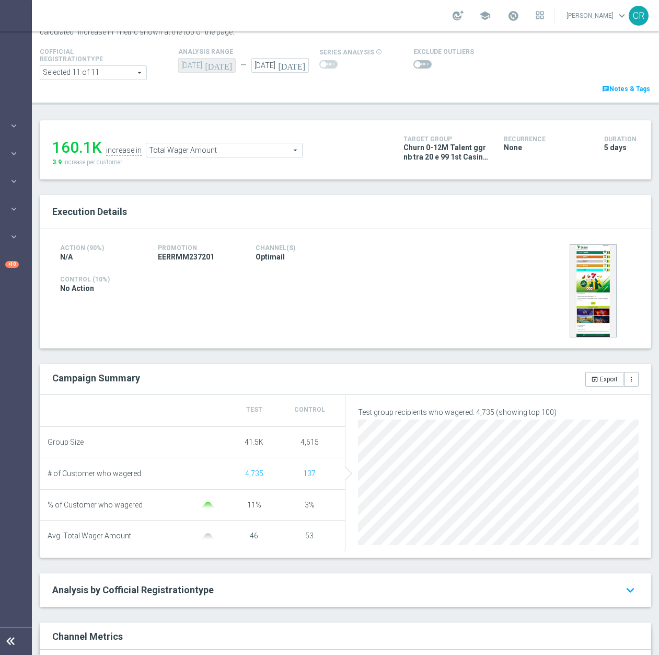
click at [246, 157] on span "Total Wager Amount" at bounding box center [224, 150] width 156 height 14
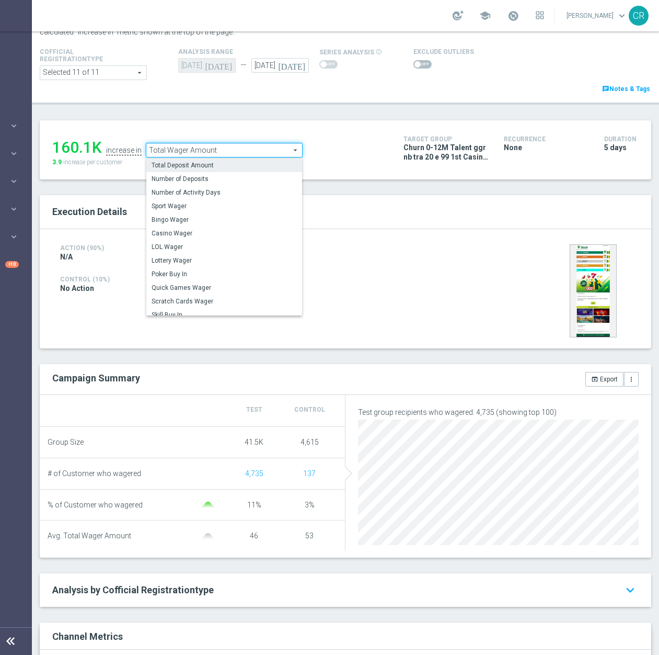
click at [237, 172] on label "Total Deposit Amount" at bounding box center [224, 165] width 156 height 14
type input "Total Deposit Amount"
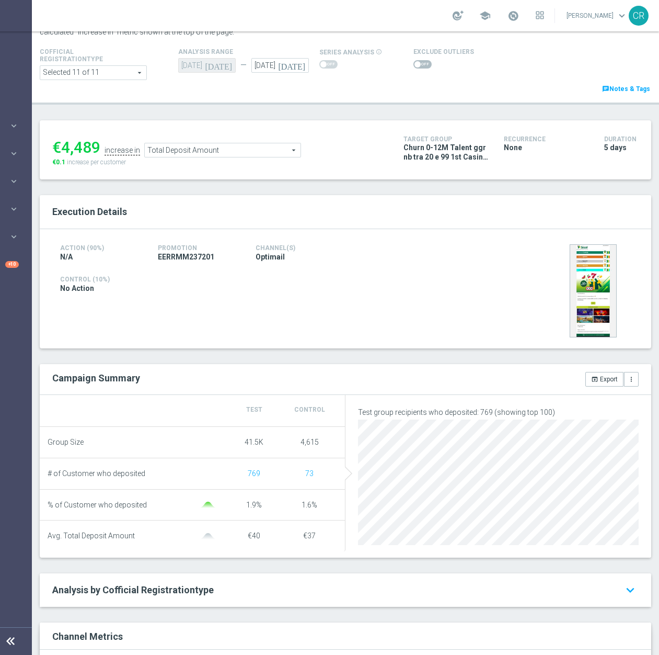
click at [267, 146] on span "Total Deposit Amount" at bounding box center [223, 150] width 156 height 14
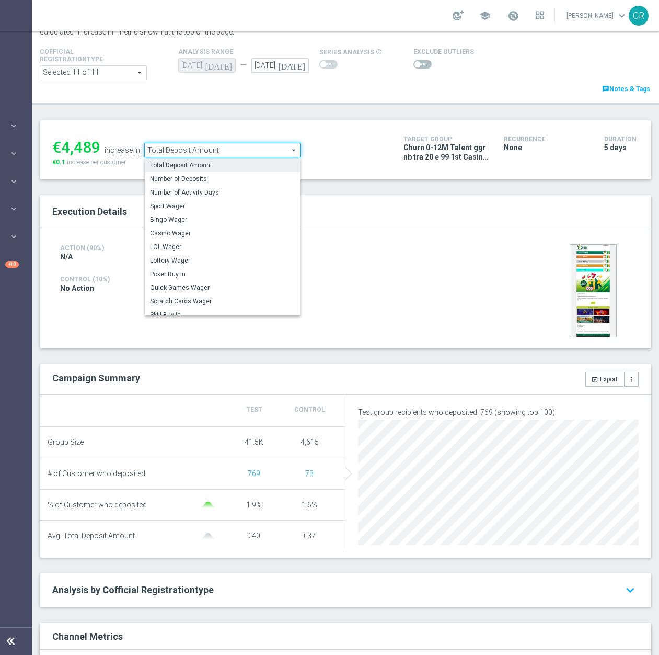
click at [429, 222] on div "Execution Details" at bounding box center [346, 212] width 612 height 34
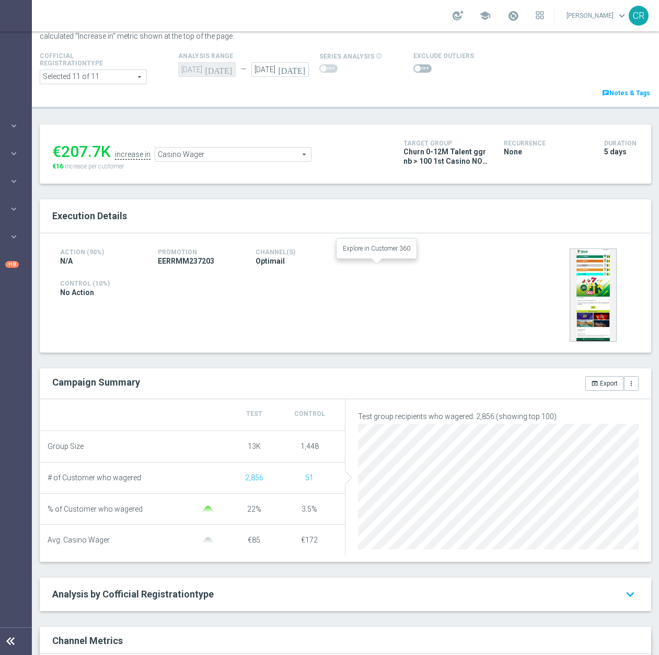
scroll to position [52, 0]
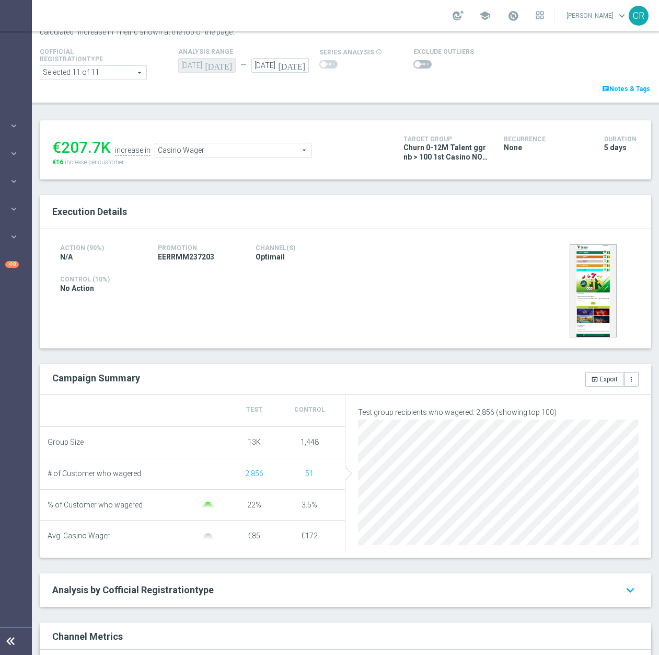
click at [283, 153] on span "Casino Wager" at bounding box center [233, 150] width 156 height 14
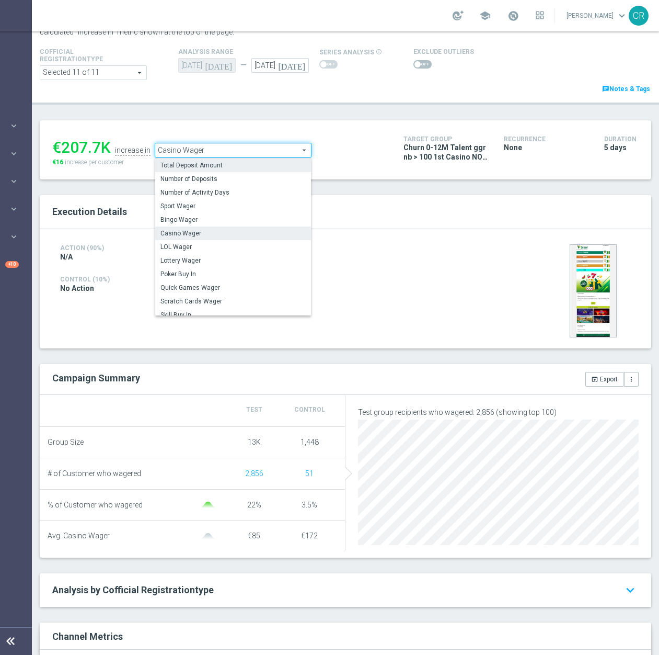
click at [277, 162] on label "Total Deposit Amount" at bounding box center [233, 165] width 156 height 14
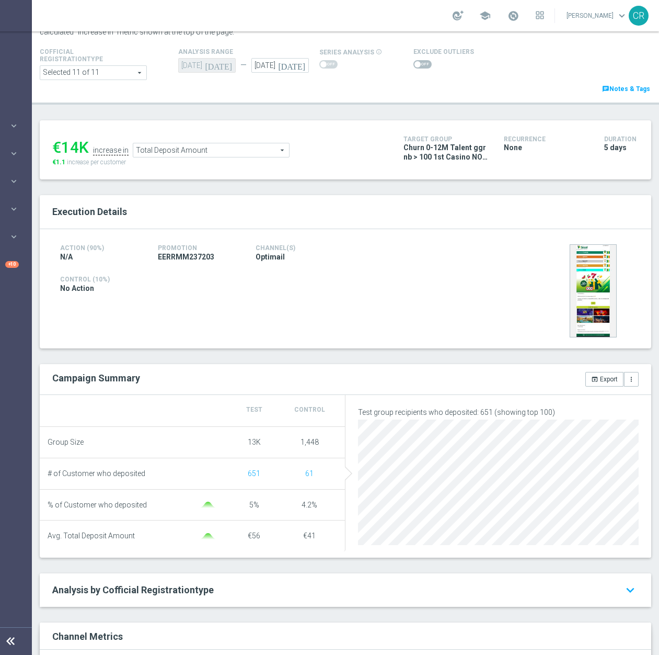
click at [231, 147] on span "Total Deposit Amount" at bounding box center [211, 150] width 156 height 14
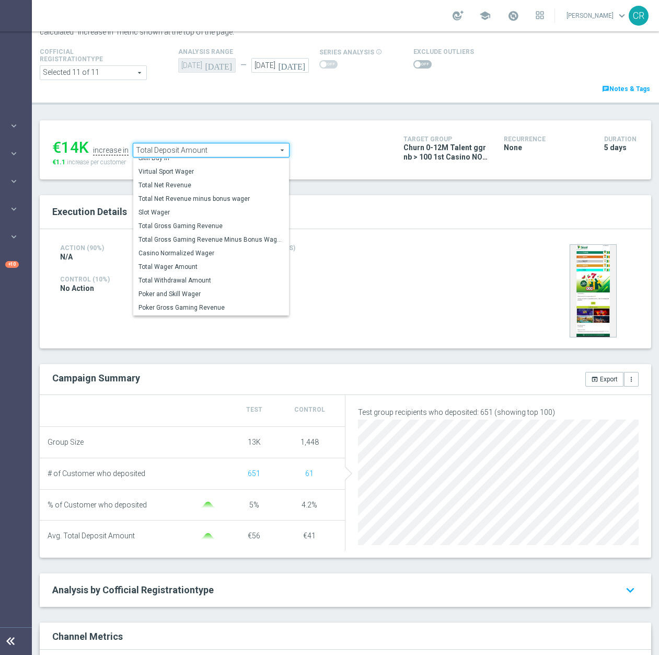
scroll to position [163, 0]
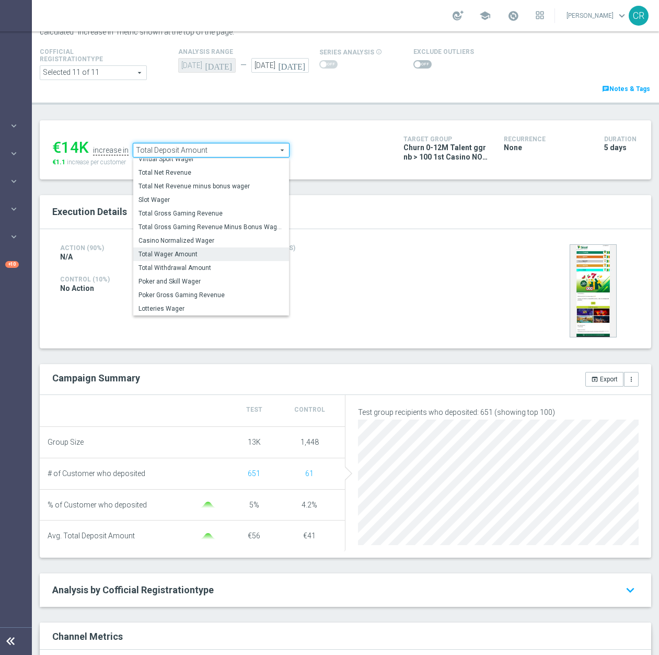
click at [226, 255] on span "Total Wager Amount" at bounding box center [211, 254] width 145 height 8
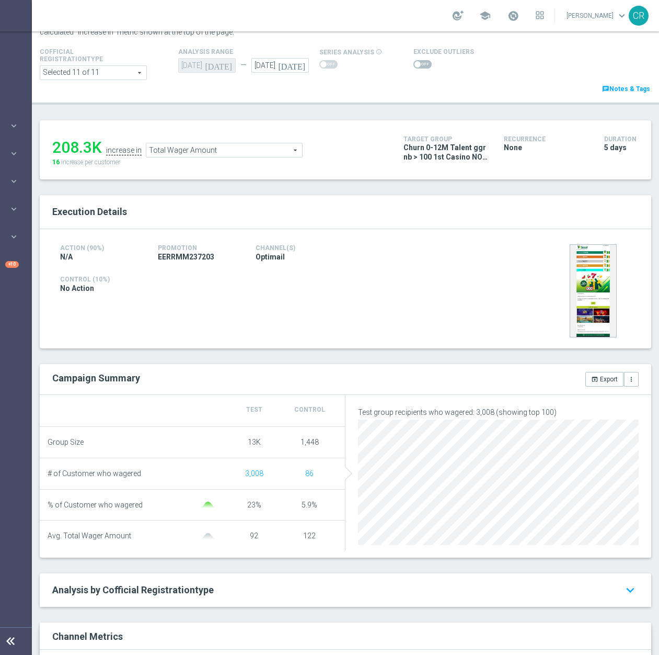
click at [260, 155] on span "Total Wager Amount" at bounding box center [224, 150] width 156 height 14
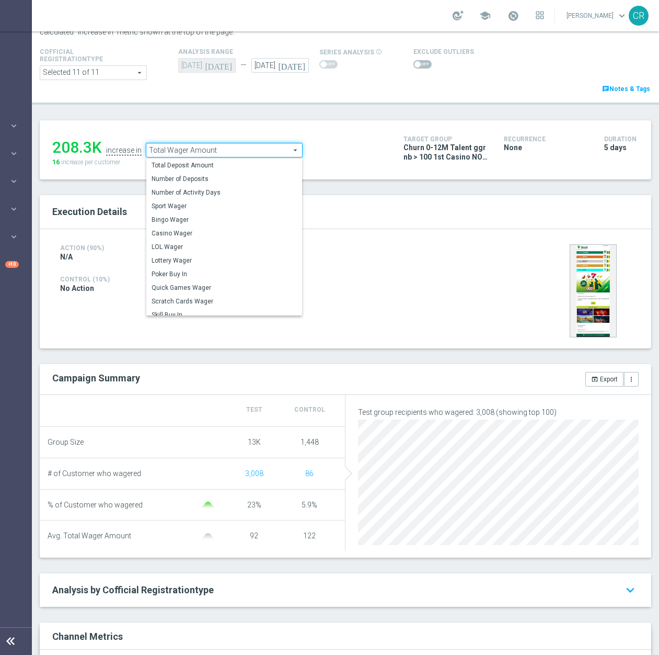
click at [272, 144] on span "Total Wager Amount" at bounding box center [224, 150] width 156 height 14
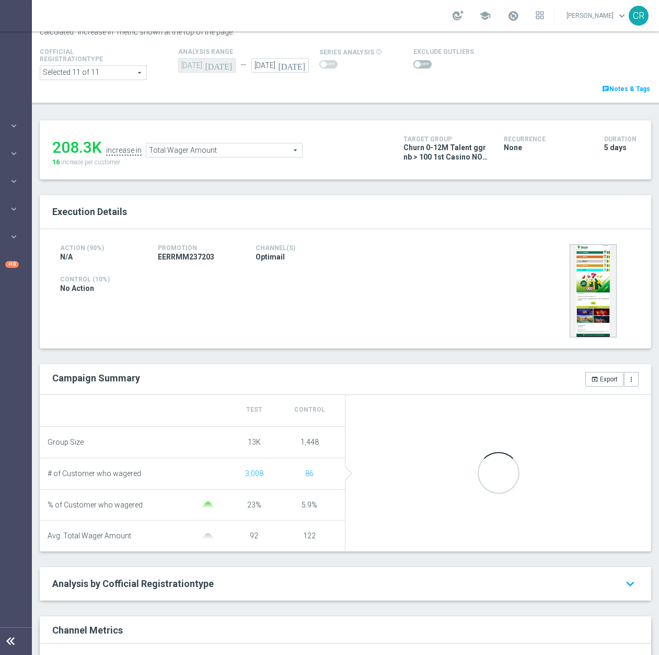
click at [263, 149] on span "Total Wager Amount" at bounding box center [224, 150] width 156 height 14
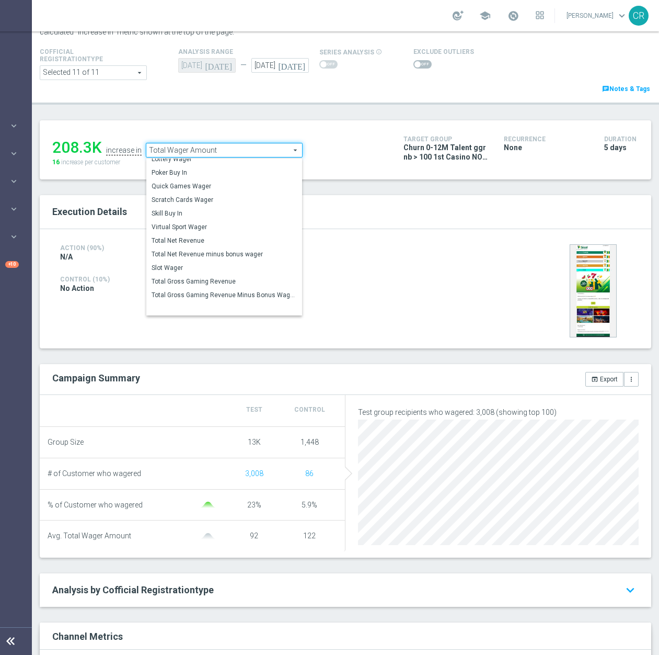
scroll to position [47, 0]
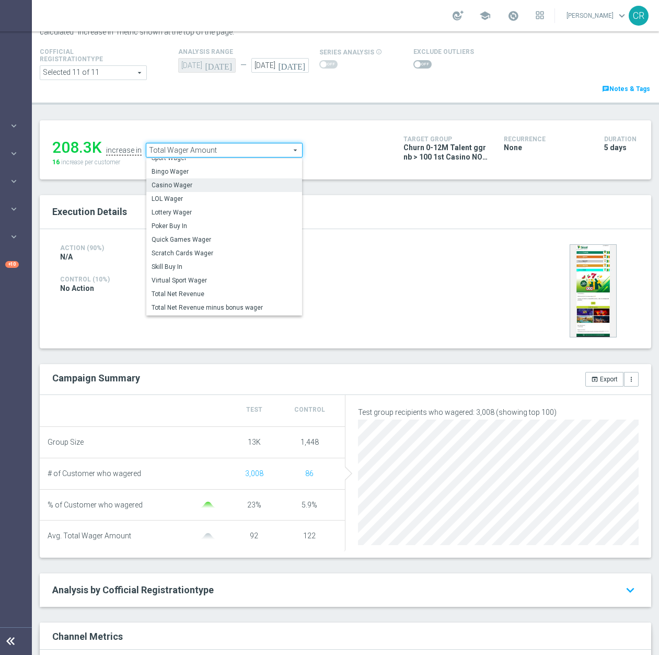
click at [233, 183] on span "Casino Wager" at bounding box center [224, 185] width 145 height 8
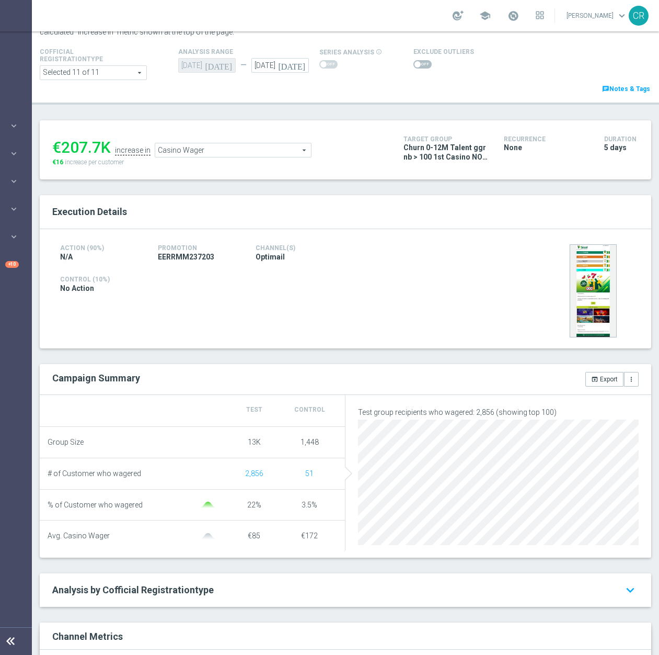
click at [222, 149] on span "Casino Wager" at bounding box center [233, 150] width 156 height 14
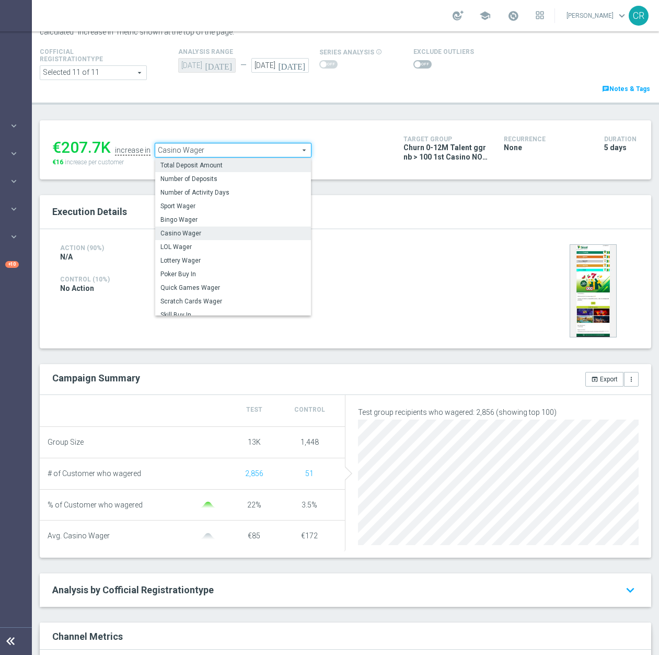
click at [222, 162] on span "Total Deposit Amount" at bounding box center [233, 165] width 145 height 8
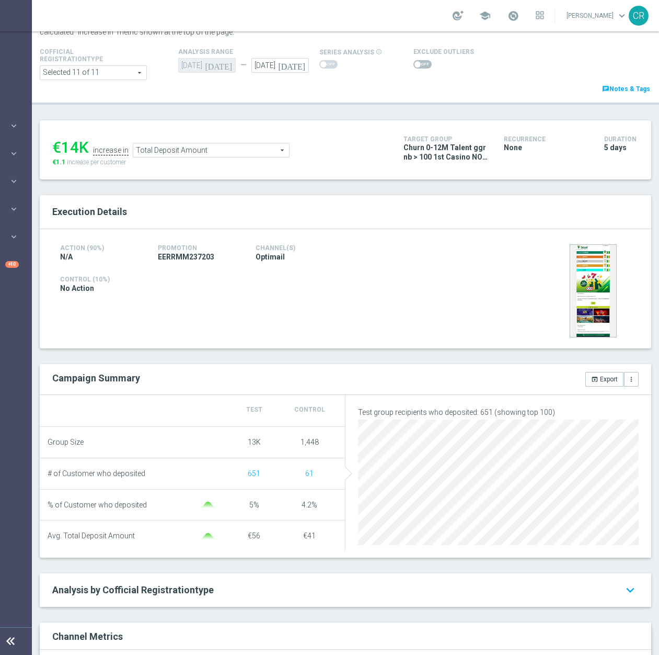
click at [249, 153] on span "Total Deposit Amount" at bounding box center [211, 150] width 156 height 14
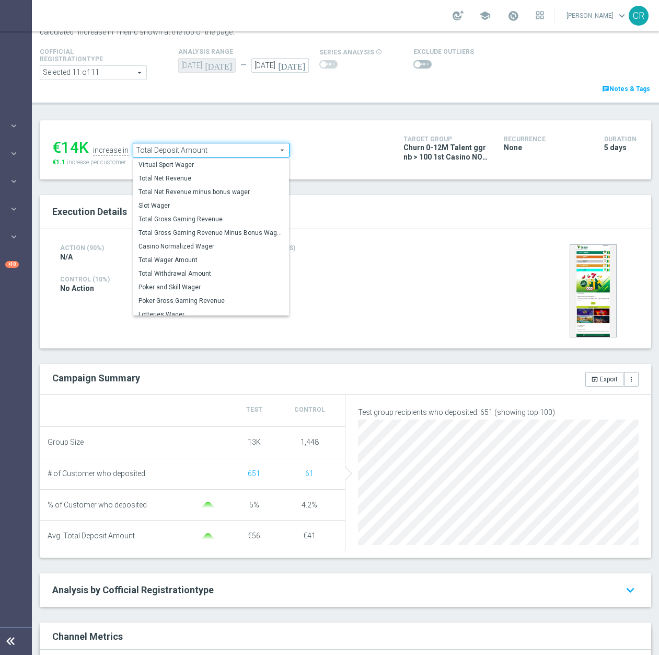
scroll to position [163, 0]
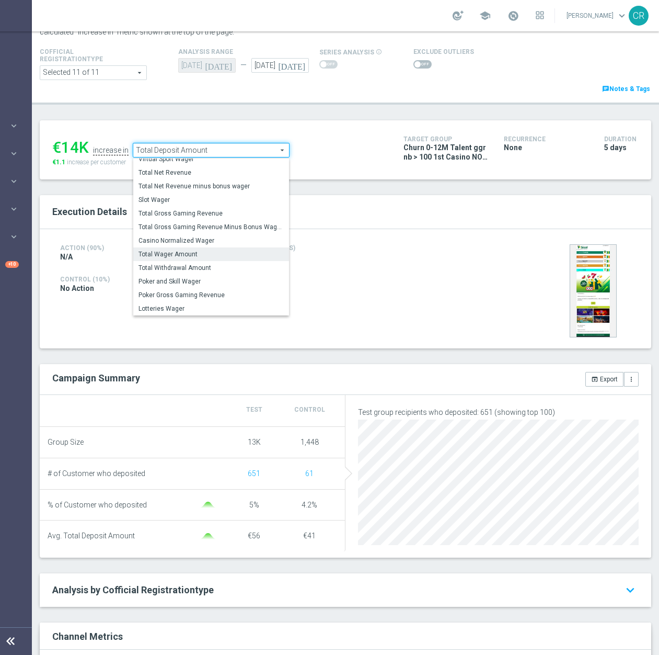
click at [215, 253] on span "Total Wager Amount" at bounding box center [211, 254] width 145 height 8
type input "Total Wager Amount"
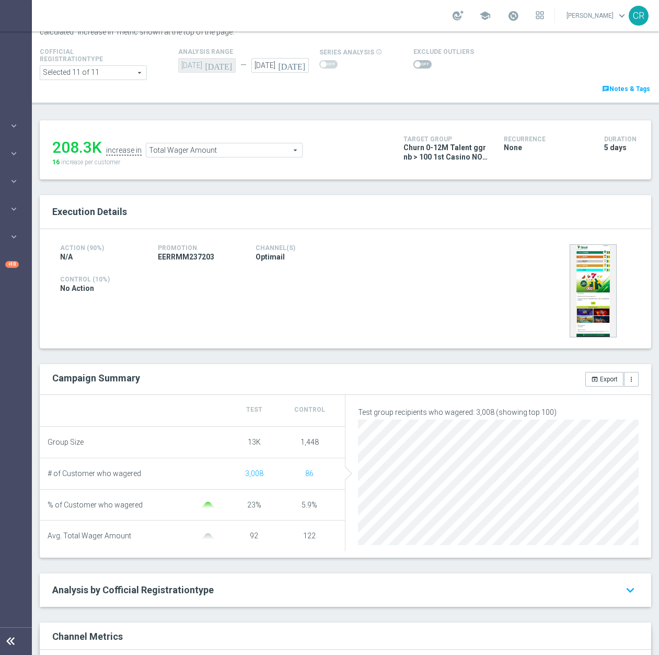
scroll to position [1841, 0]
click at [300, 64] on icon "[DATE]" at bounding box center [293, 64] width 31 height 12
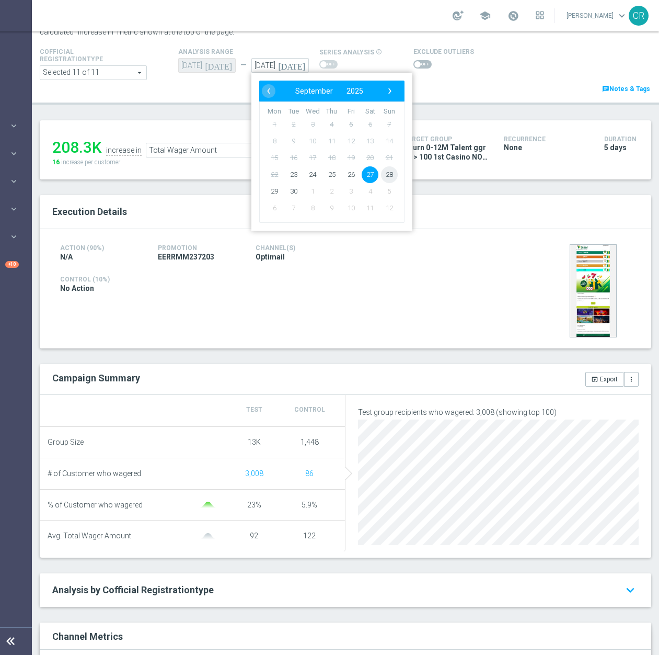
click at [394, 172] on span "28" at bounding box center [389, 174] width 17 height 17
type input "28 Sep 2025"
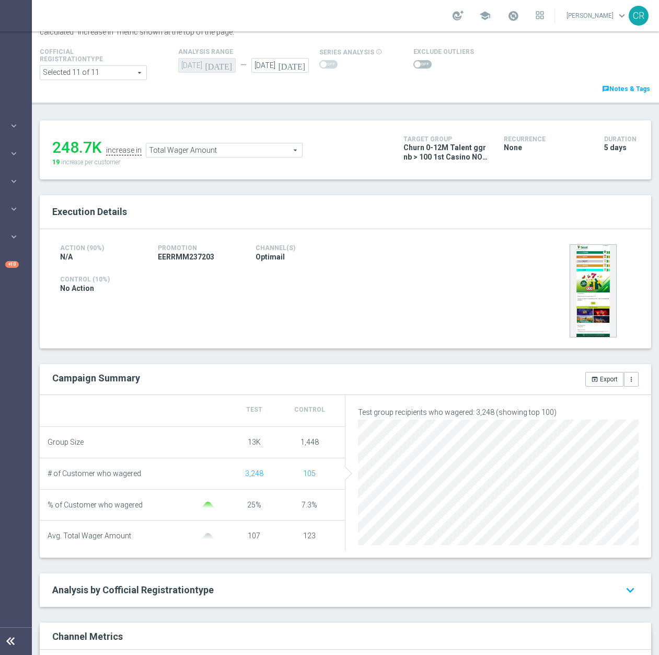
click at [272, 146] on span "Total Wager Amount" at bounding box center [224, 150] width 156 height 14
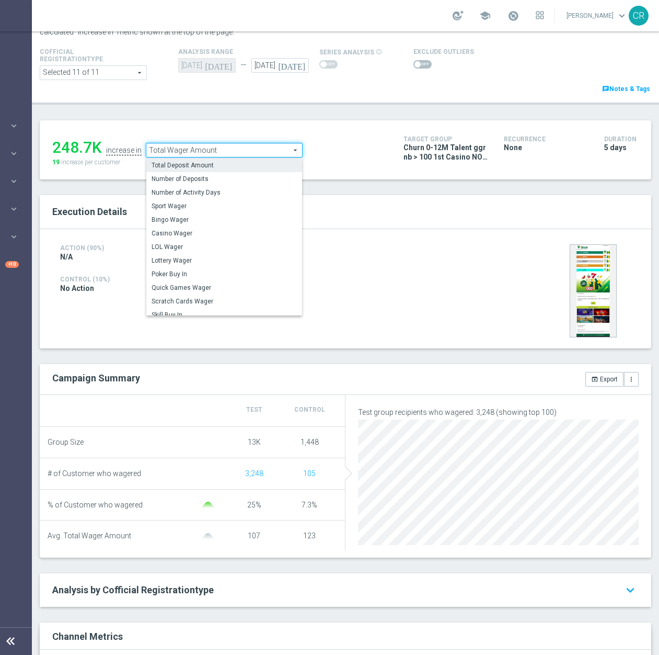
click at [226, 160] on label "Total Deposit Amount" at bounding box center [224, 165] width 156 height 14
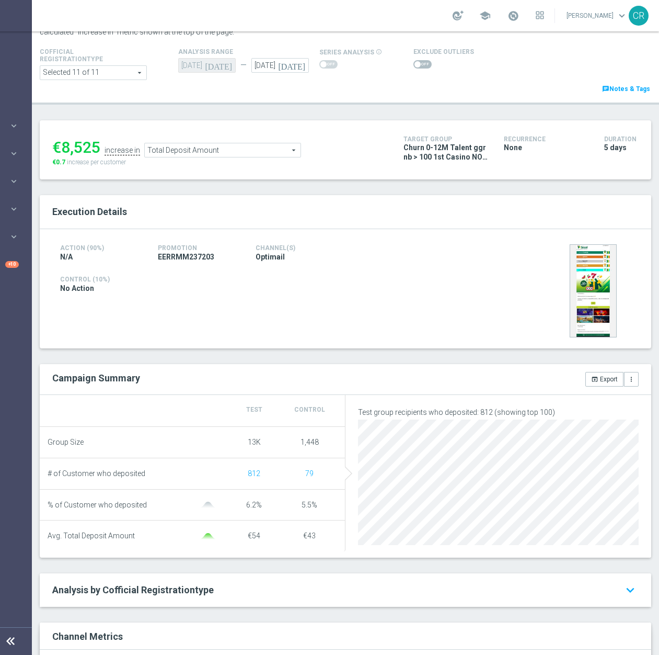
click at [265, 156] on span "Total Deposit Amount" at bounding box center [223, 150] width 156 height 14
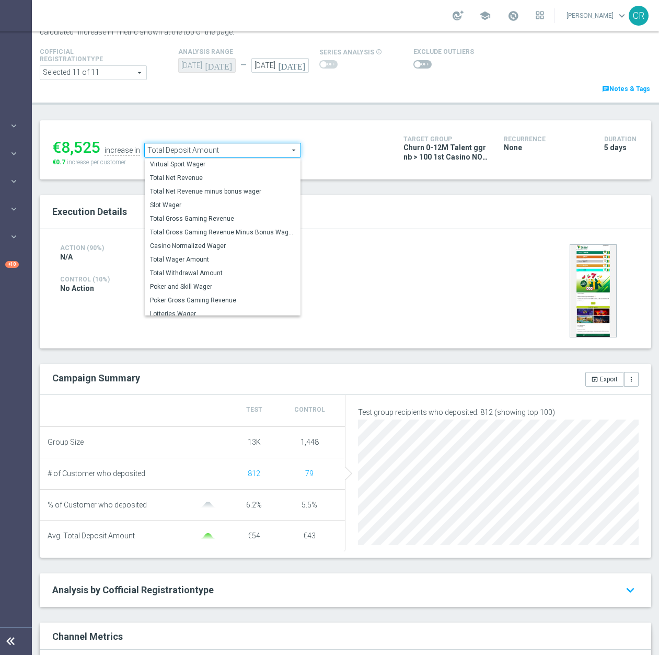
scroll to position [163, 0]
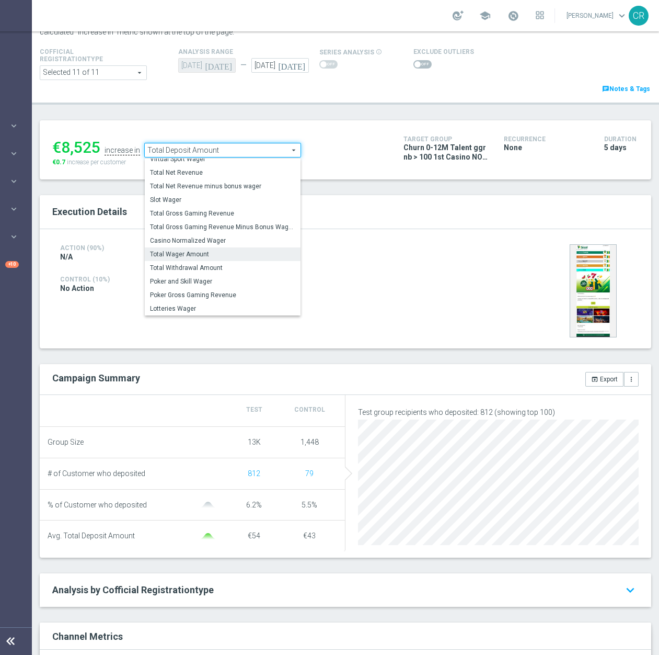
click at [232, 253] on span "Total Wager Amount" at bounding box center [222, 254] width 145 height 8
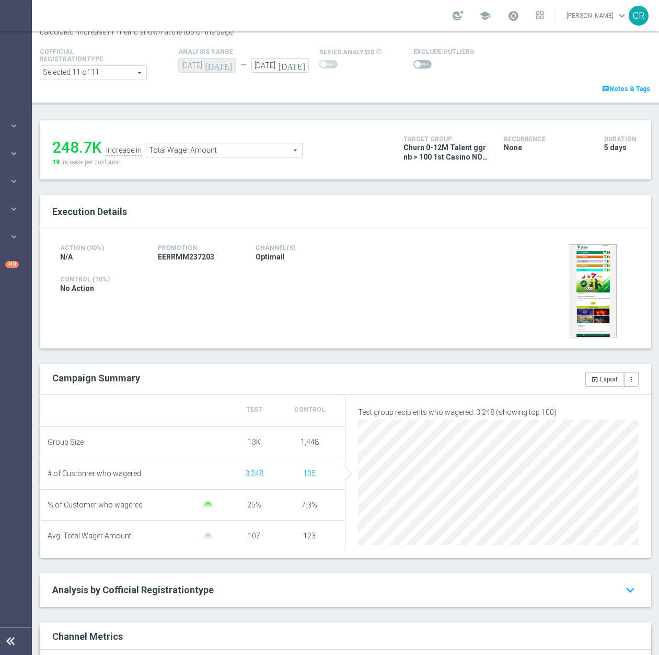
click at [262, 150] on span "Total Wager Amount" at bounding box center [224, 150] width 156 height 14
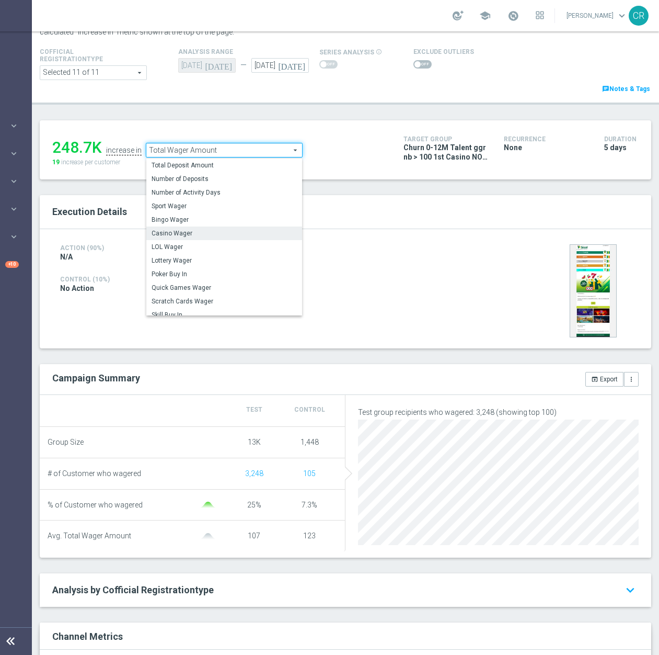
click at [210, 236] on span "Casino Wager" at bounding box center [224, 233] width 145 height 8
type input "Casino Wager"
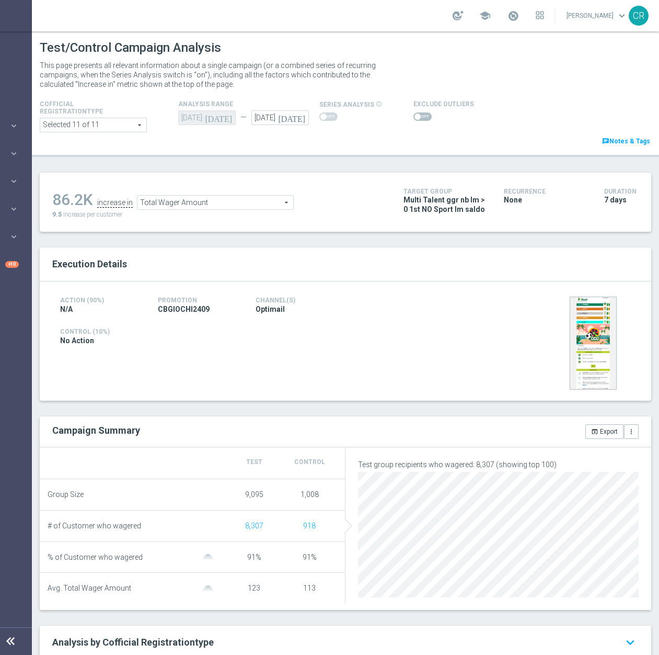
click at [414, 111] on div at bounding box center [444, 116] width 61 height 13
click at [414, 115] on span at bounding box center [423, 116] width 18 height 8
click at [414, 115] on input "checkbox" at bounding box center [423, 116] width 18 height 8
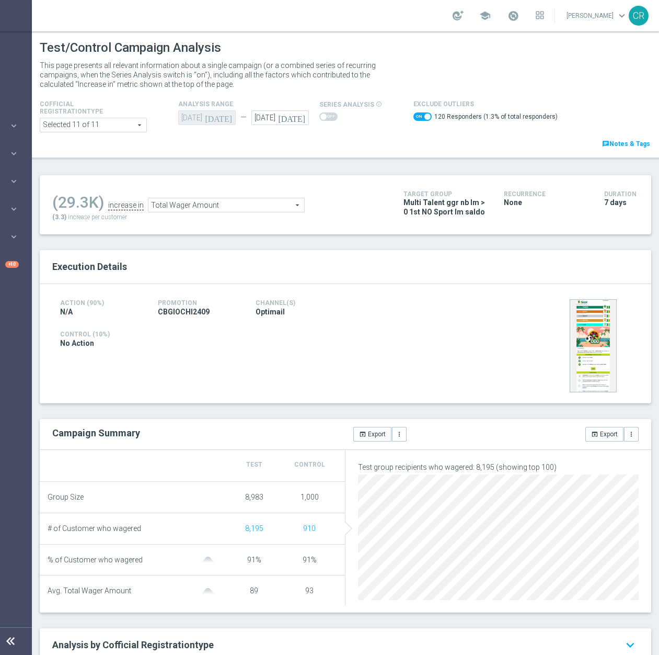
click at [225, 206] on span "Total Wager Amount" at bounding box center [227, 205] width 156 height 14
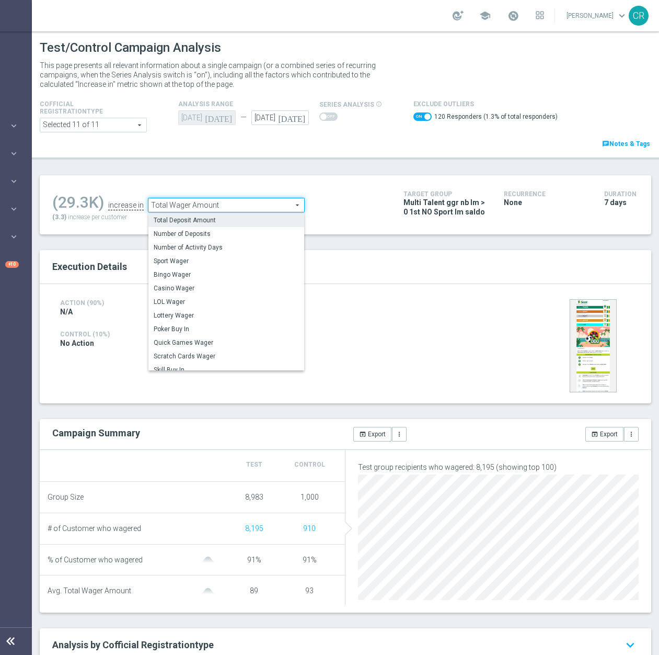
click at [220, 219] on span "Total Deposit Amount" at bounding box center [226, 220] width 145 height 8
checkbox input "false"
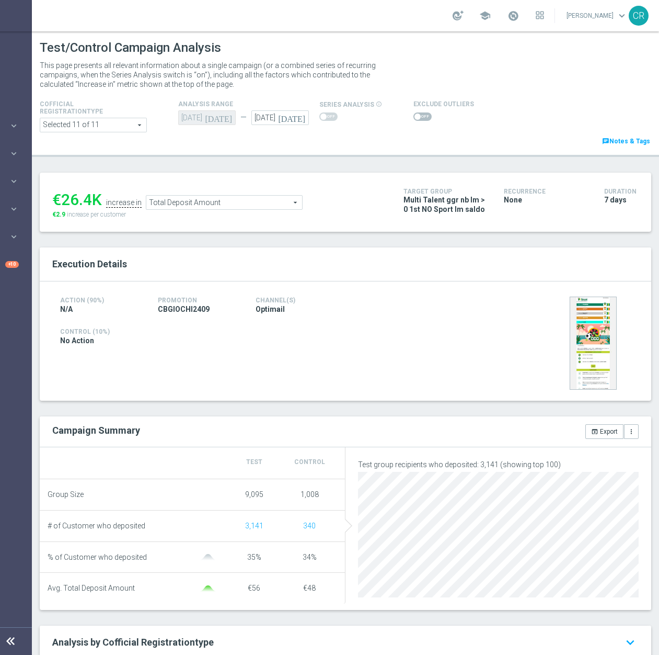
click at [236, 196] on span "Total Deposit Amount" at bounding box center [224, 203] width 156 height 14
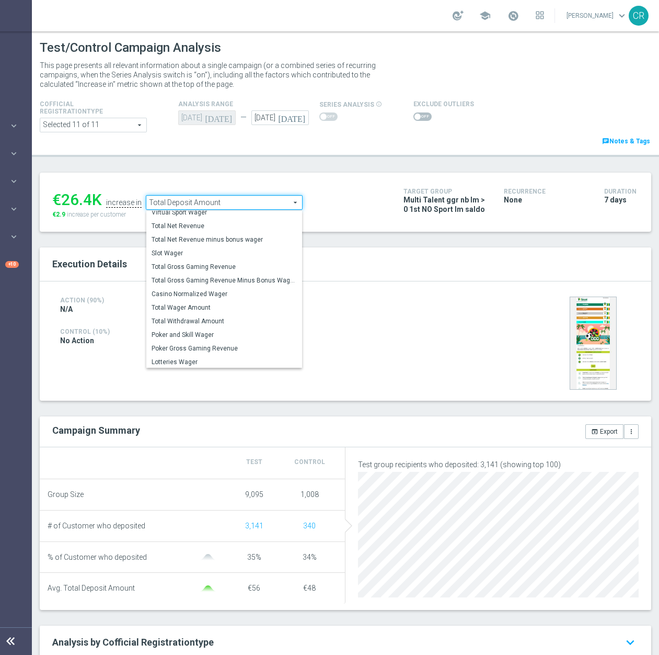
scroll to position [163, 0]
click at [229, 308] on span "Total Wager Amount" at bounding box center [224, 306] width 145 height 8
type input "Total Wager Amount"
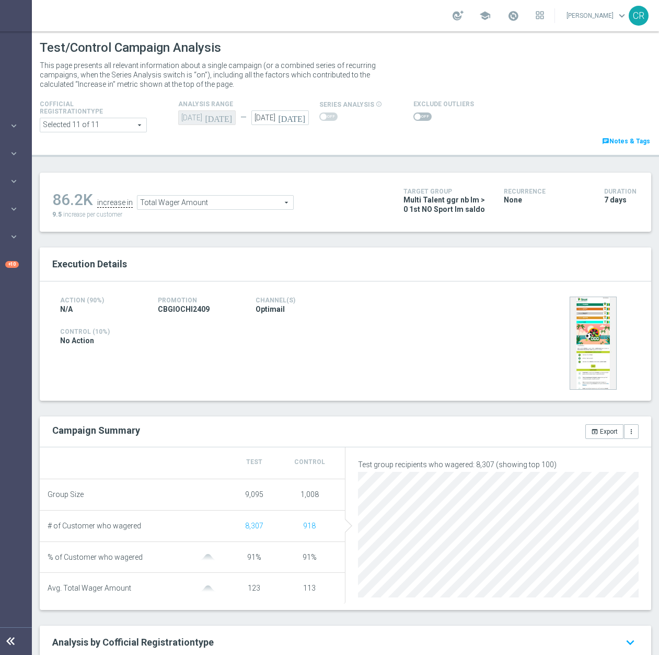
click at [414, 117] on span at bounding box center [423, 116] width 18 height 8
click at [414, 117] on input "checkbox" at bounding box center [423, 116] width 18 height 8
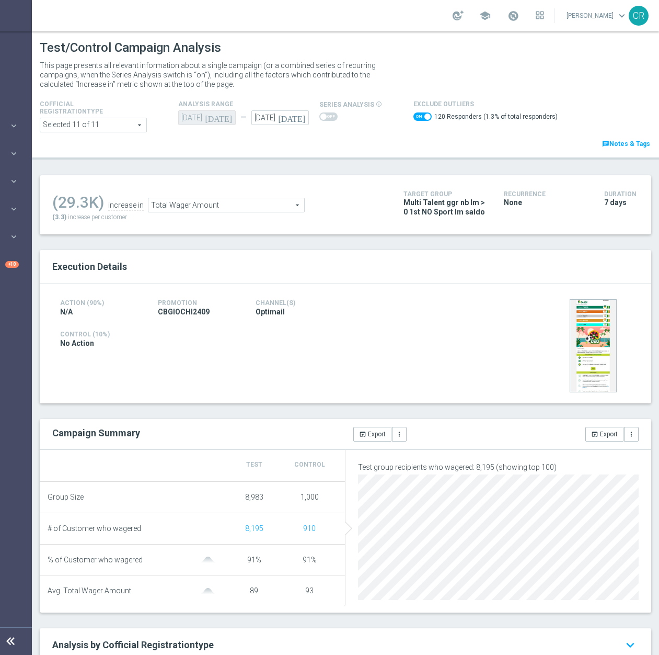
click at [226, 200] on span "Total Wager Amount" at bounding box center [227, 205] width 156 height 14
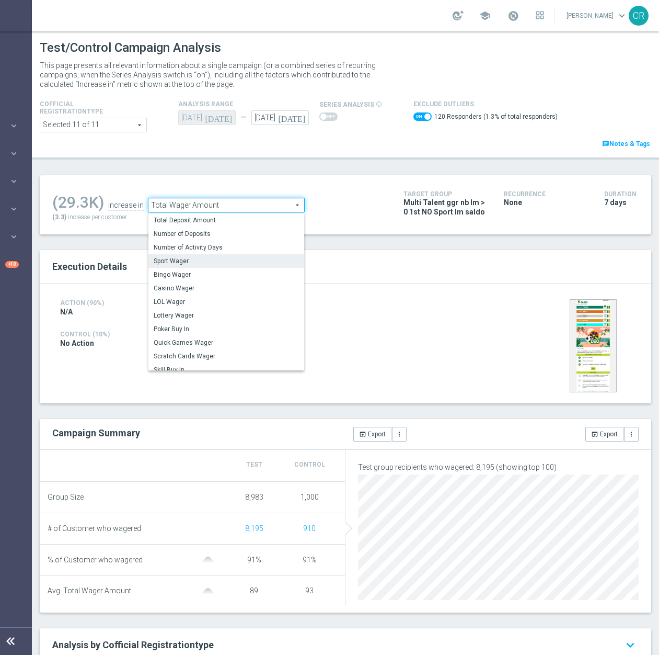
click at [200, 257] on label "Sport Wager" at bounding box center [227, 261] width 156 height 14
checkbox input "false"
type input "Sport Wager"
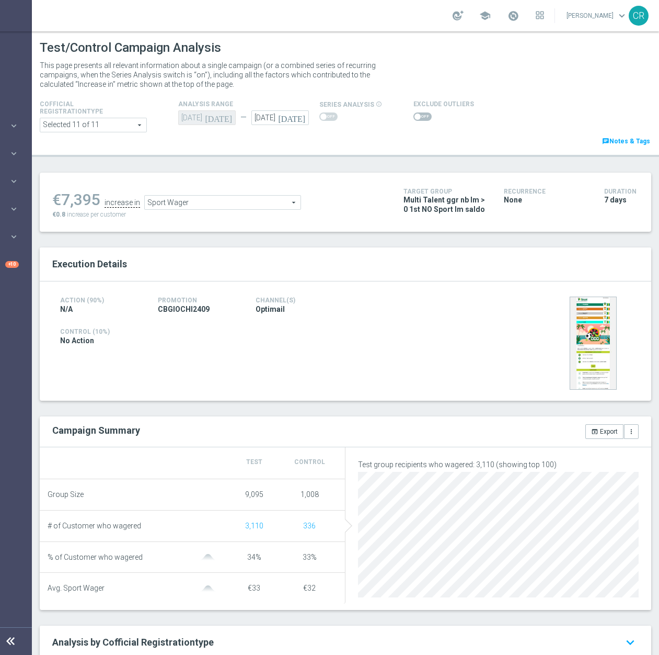
click at [414, 116] on span at bounding box center [423, 116] width 18 height 8
click at [414, 116] on input "checkbox" at bounding box center [423, 116] width 18 height 8
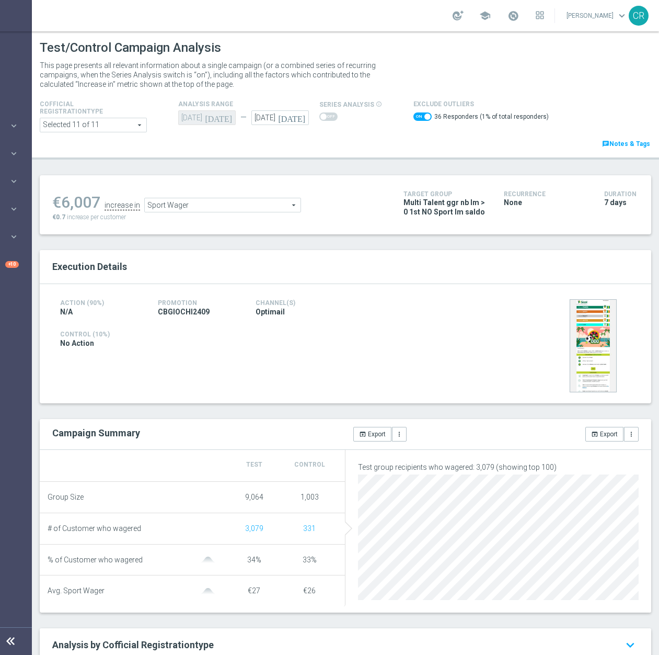
click at [244, 196] on ul "€6,007 increase in Sport Wager Sport Wager arrow_drop_down search" at bounding box center [220, 200] width 341 height 25
click at [232, 207] on span "Sport Wager" at bounding box center [223, 205] width 156 height 14
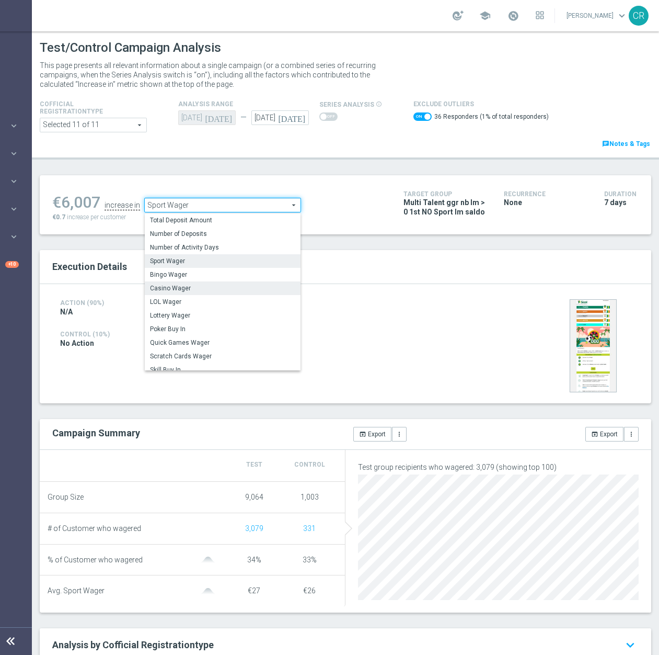
click at [214, 293] on label "Casino Wager" at bounding box center [223, 288] width 156 height 14
checkbox input "false"
type input "Casino Wager"
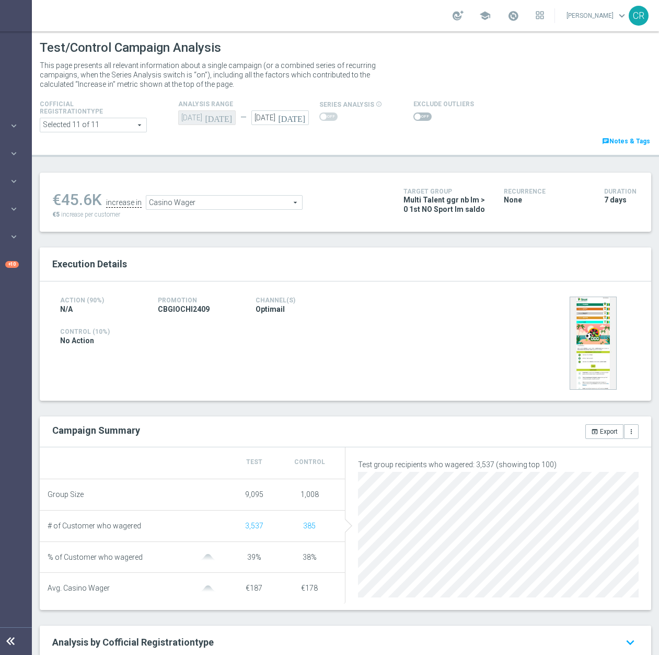
click at [414, 118] on span at bounding box center [423, 116] width 18 height 8
click at [414, 118] on input "checkbox" at bounding box center [423, 116] width 18 height 8
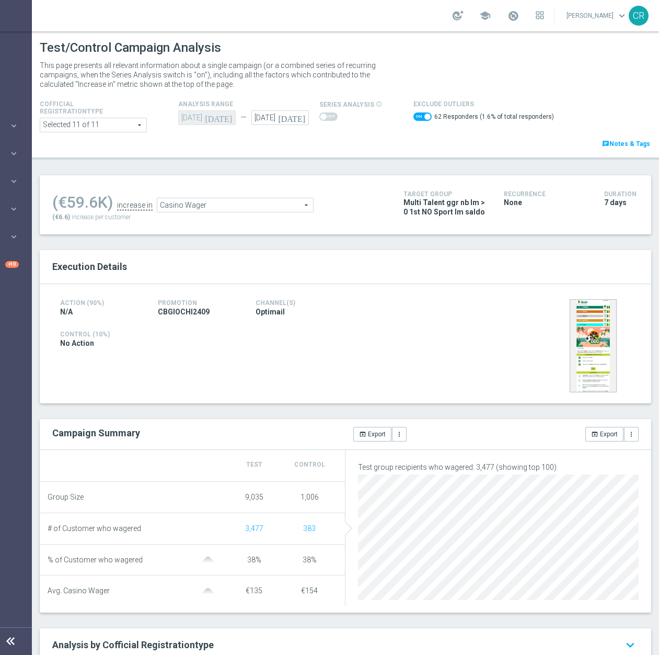
click at [239, 207] on span "Casino Wager" at bounding box center [235, 205] width 156 height 14
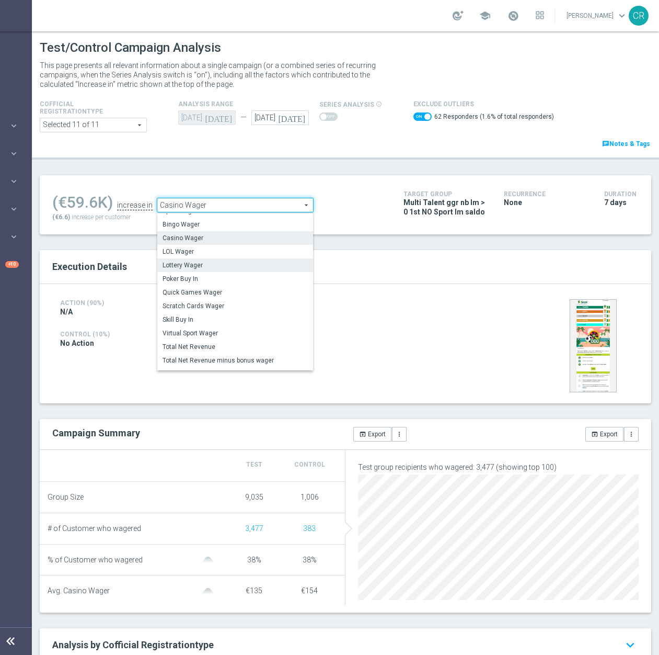
scroll to position [51, 0]
click at [240, 259] on label "Lottery Wager" at bounding box center [235, 263] width 156 height 14
checkbox input "false"
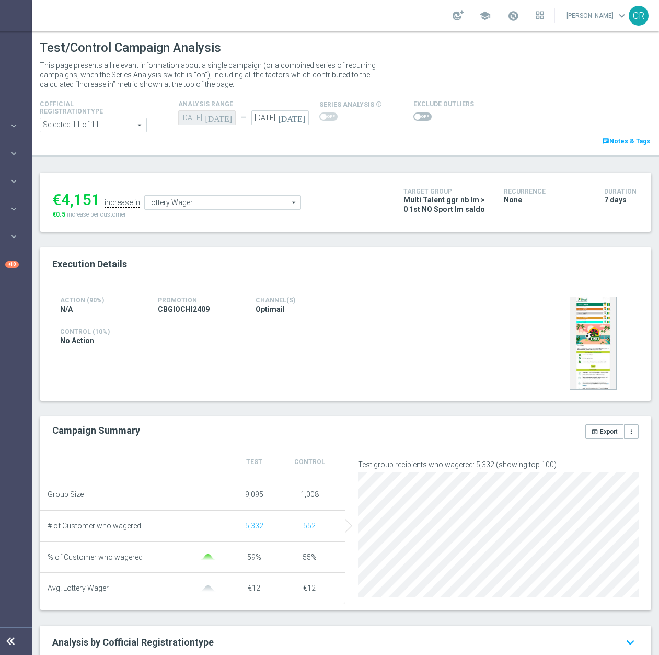
click at [243, 200] on span "Lottery Wager" at bounding box center [223, 203] width 156 height 14
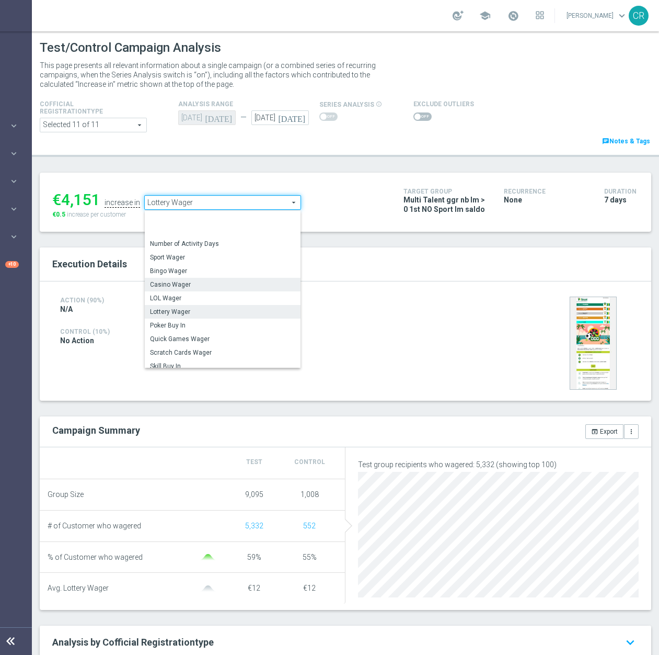
scroll to position [51, 0]
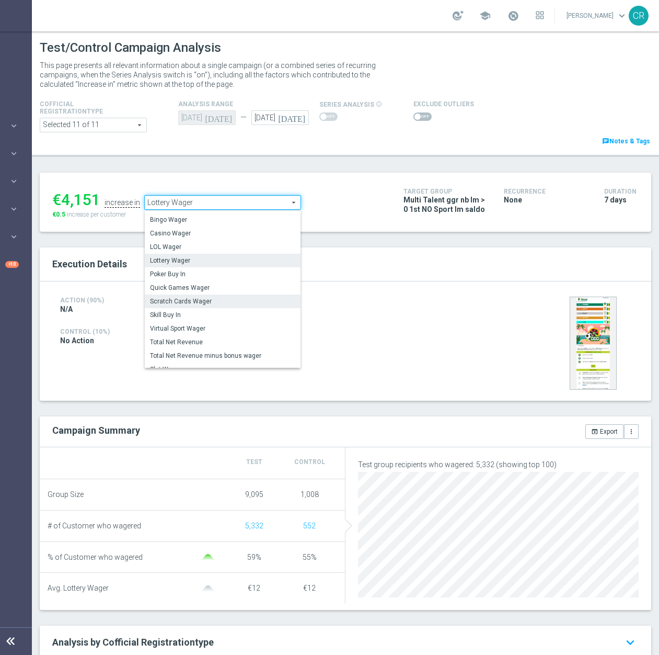
click at [218, 301] on span "Scratch Cards Wager" at bounding box center [222, 301] width 145 height 8
type input "Scratch Cards Wager"
